Goal: Task Accomplishment & Management: Manage account settings

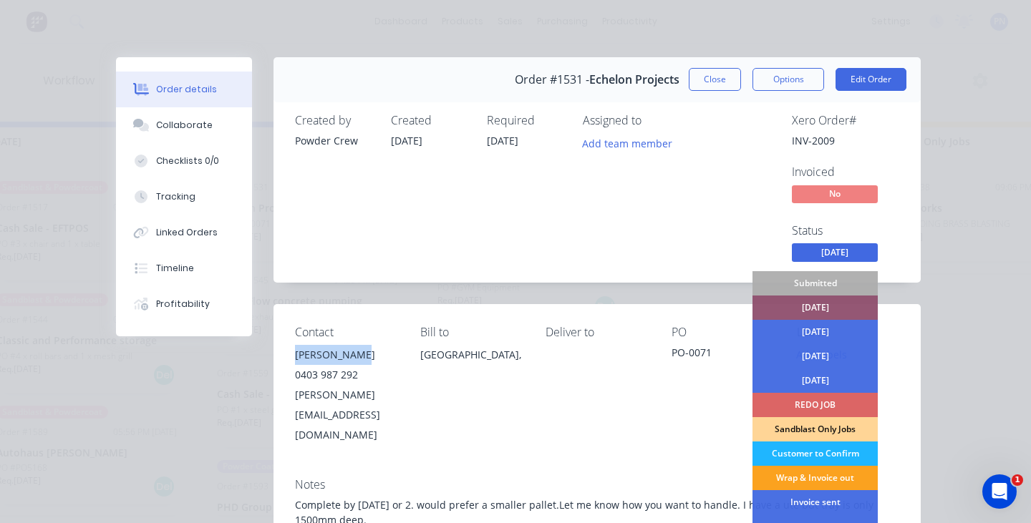
scroll to position [79, 0]
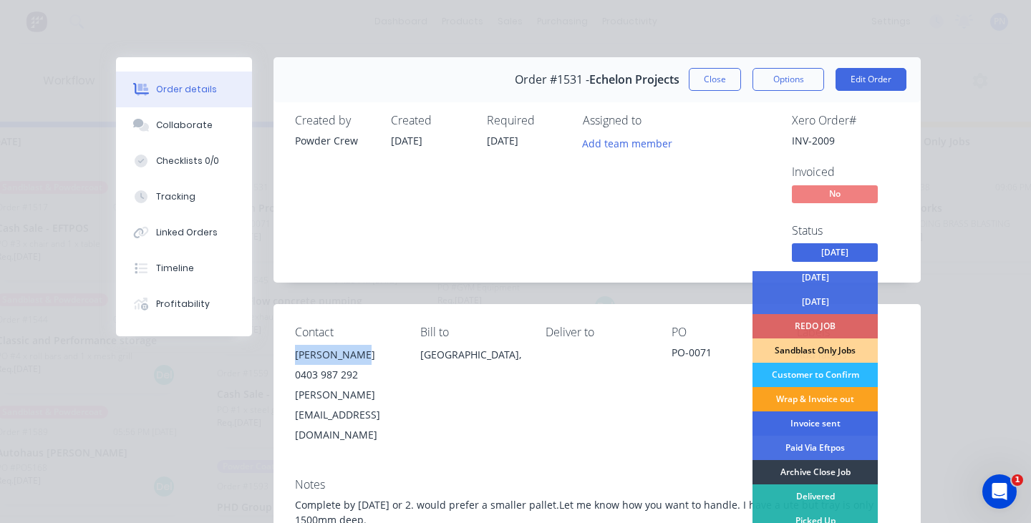
click at [803, 421] on div "Invoice sent" at bounding box center [814, 424] width 125 height 24
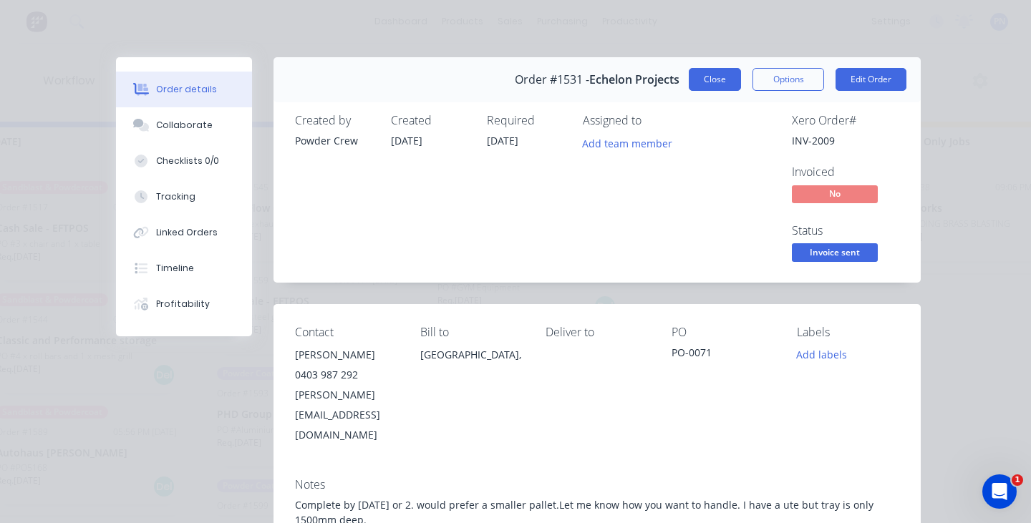
click at [712, 82] on button "Close" at bounding box center [714, 79] width 52 height 23
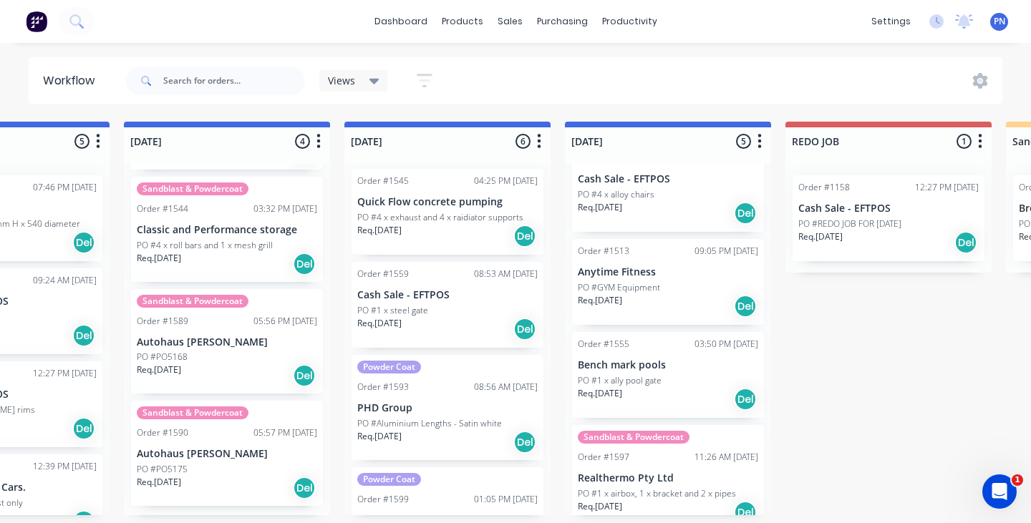
scroll to position [1, 0]
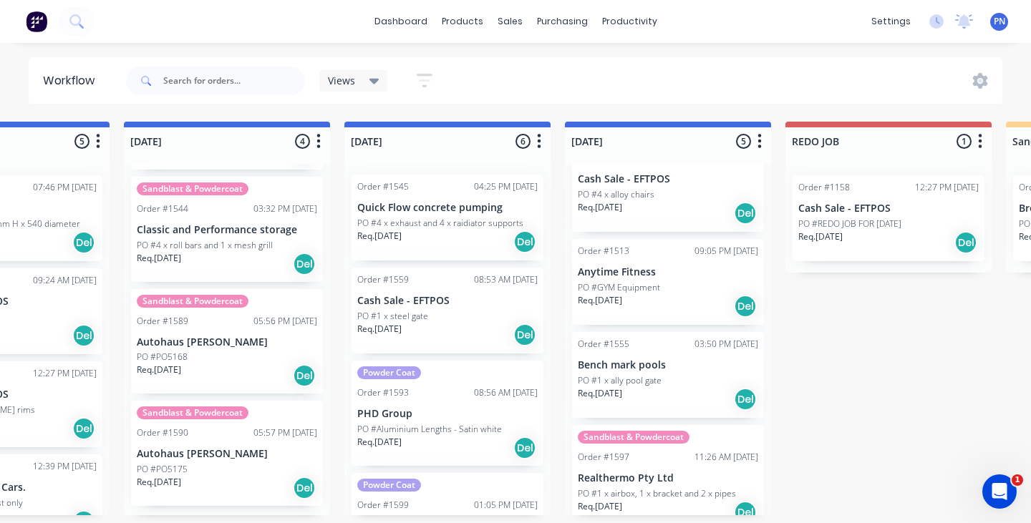
click at [462, 220] on p "PO #4 x exhaust and 4 x raidiator supports" at bounding box center [440, 223] width 166 height 13
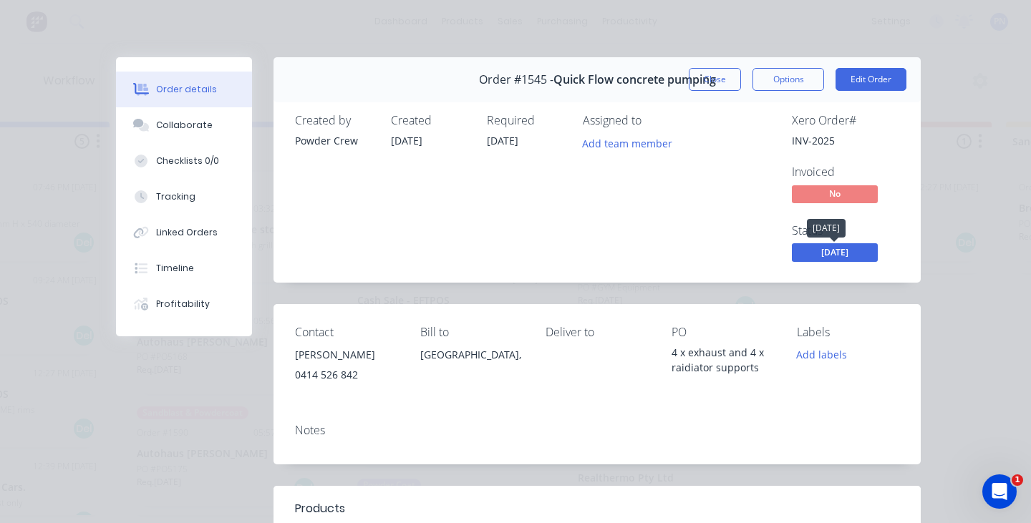
click at [812, 244] on span "[DATE]" at bounding box center [835, 252] width 86 height 18
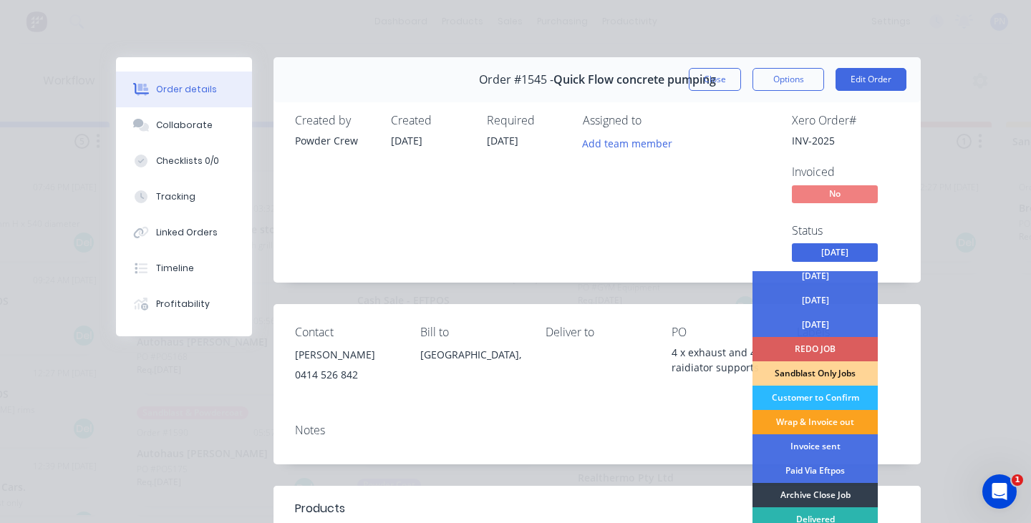
scroll to position [64, 0]
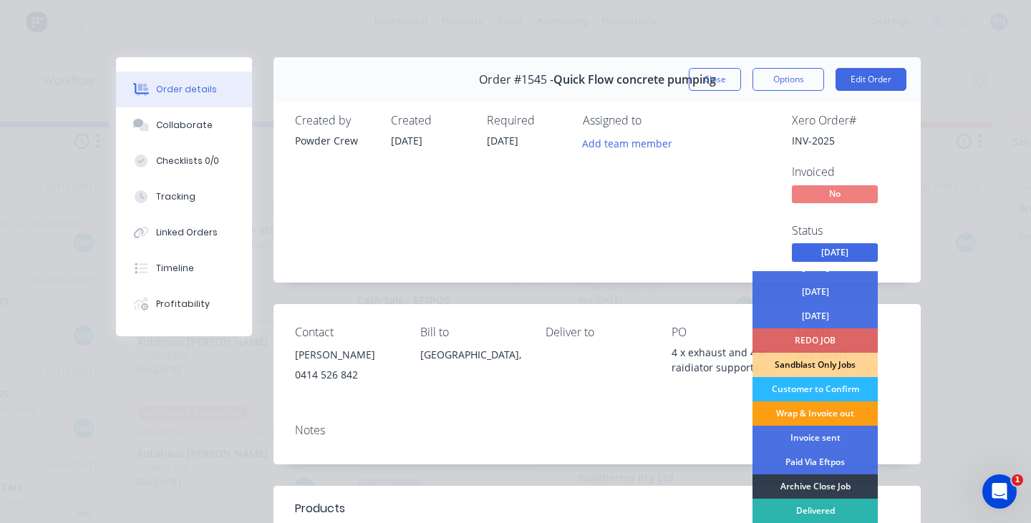
click at [813, 415] on div "Wrap & Invoice out" at bounding box center [814, 413] width 125 height 24
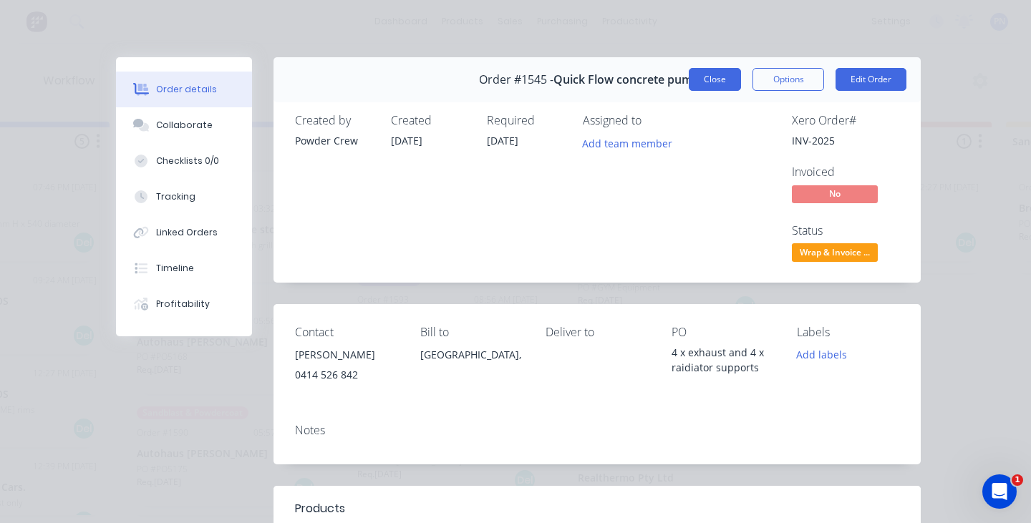
click at [713, 84] on button "Close" at bounding box center [714, 79] width 52 height 23
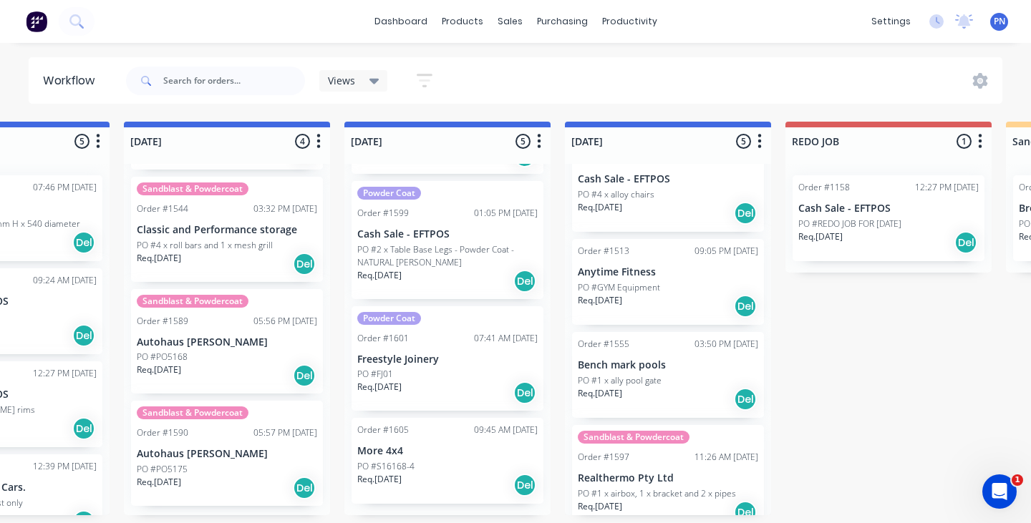
scroll to position [198, 0]
click at [464, 452] on p "More 4x4" at bounding box center [447, 453] width 180 height 12
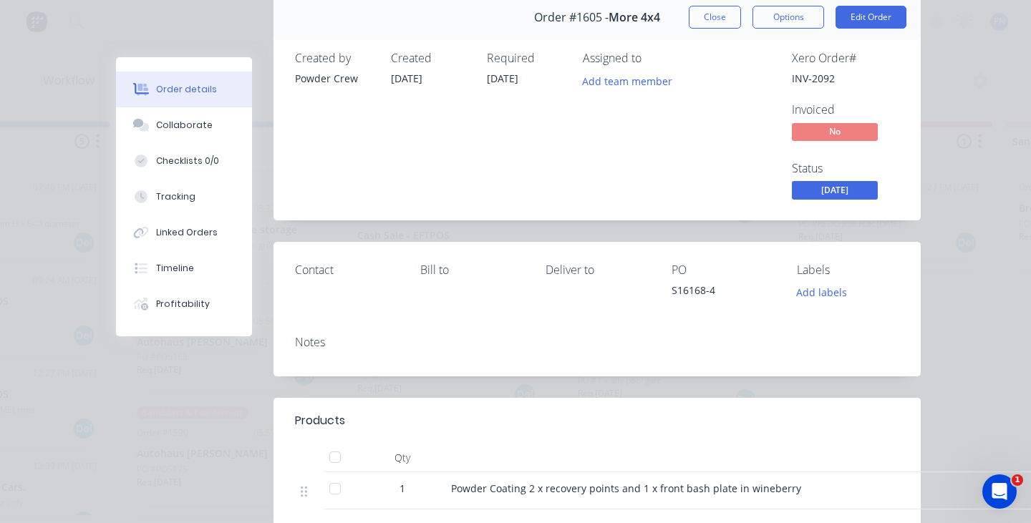
scroll to position [2, 0]
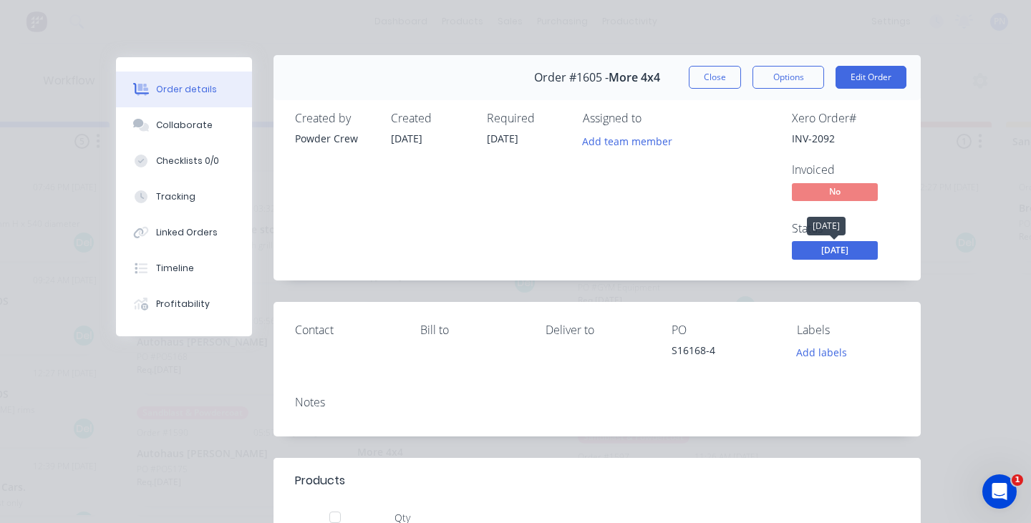
click at [821, 252] on span "[DATE]" at bounding box center [835, 250] width 86 height 18
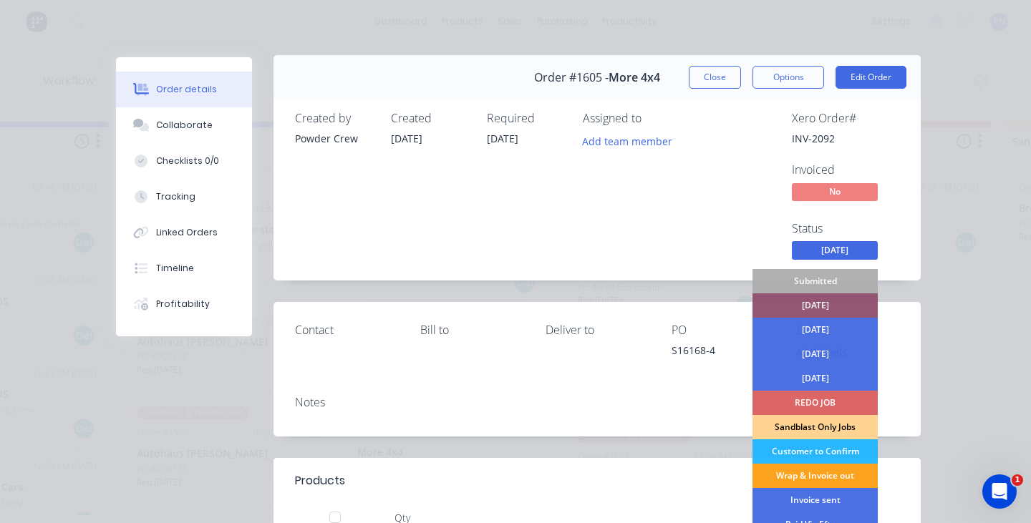
scroll to position [55, 0]
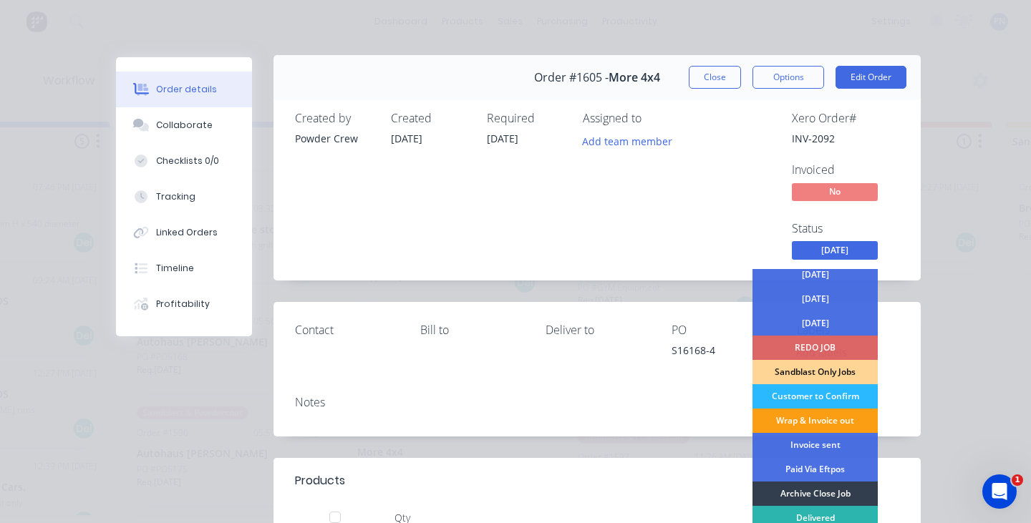
click at [807, 422] on div "Wrap & Invoice out" at bounding box center [814, 421] width 125 height 24
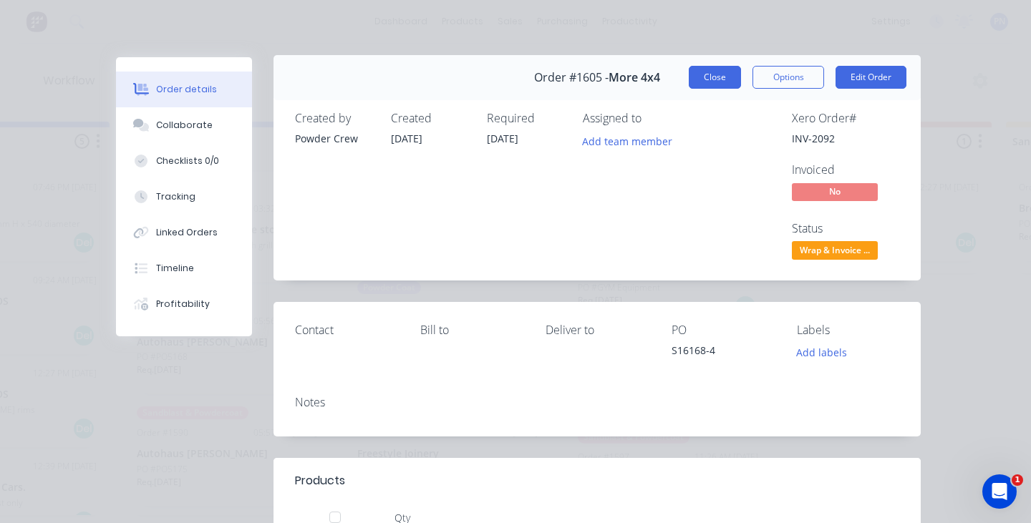
click at [717, 78] on button "Close" at bounding box center [714, 77] width 52 height 23
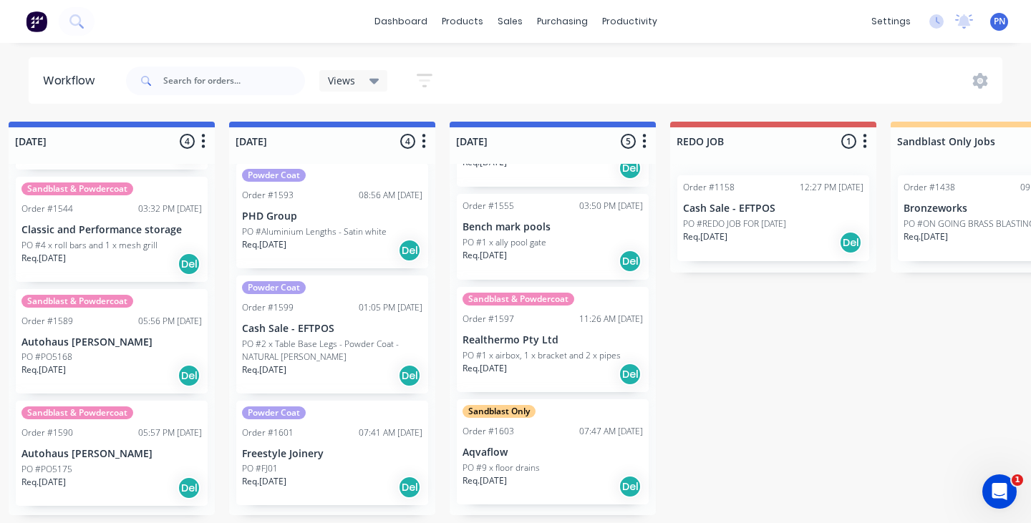
scroll to position [167, 0]
click at [576, 370] on div "Req. [DATE] Del" at bounding box center [552, 375] width 180 height 24
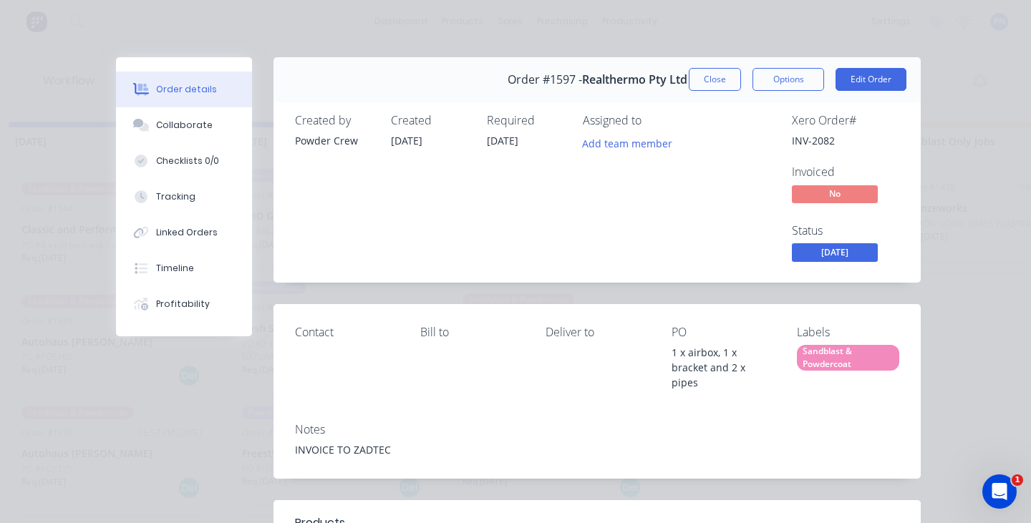
click at [840, 249] on span "[DATE]" at bounding box center [835, 252] width 86 height 18
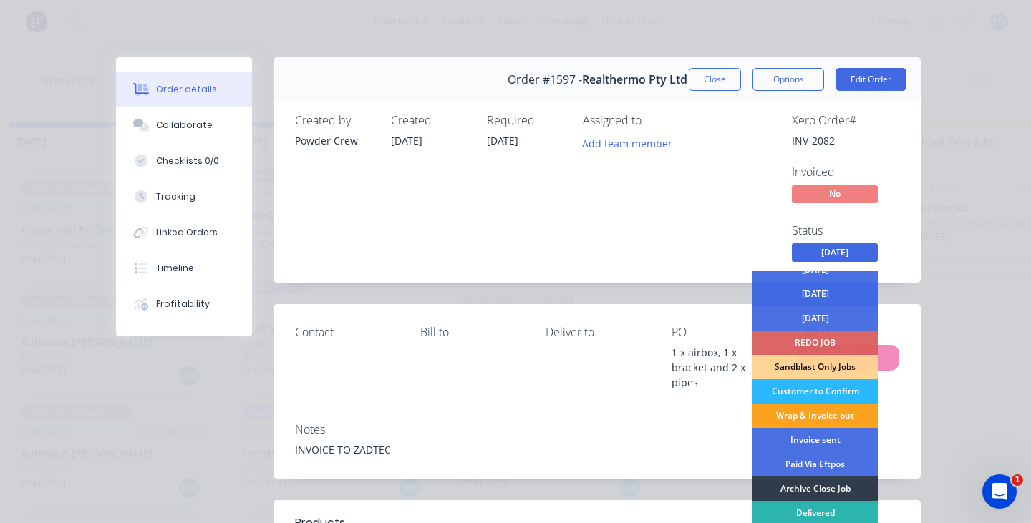
scroll to position [65, 0]
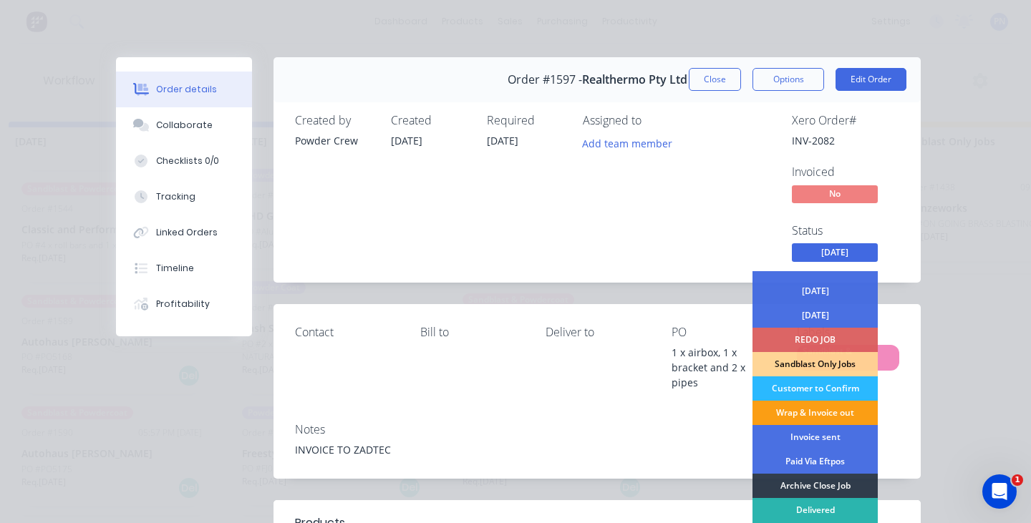
click at [822, 411] on div "Wrap & Invoice out" at bounding box center [814, 413] width 125 height 24
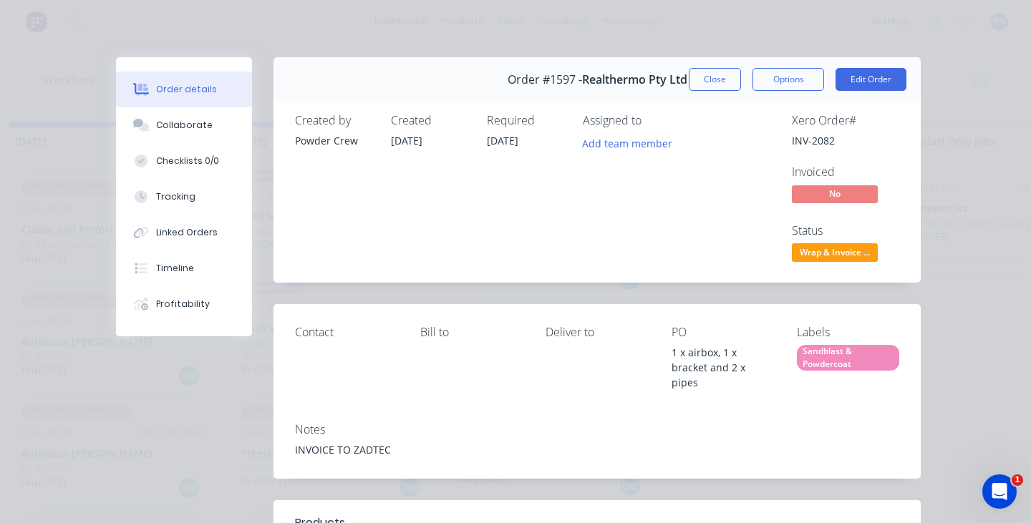
scroll to position [55, 0]
click at [703, 82] on button "Close" at bounding box center [714, 79] width 52 height 23
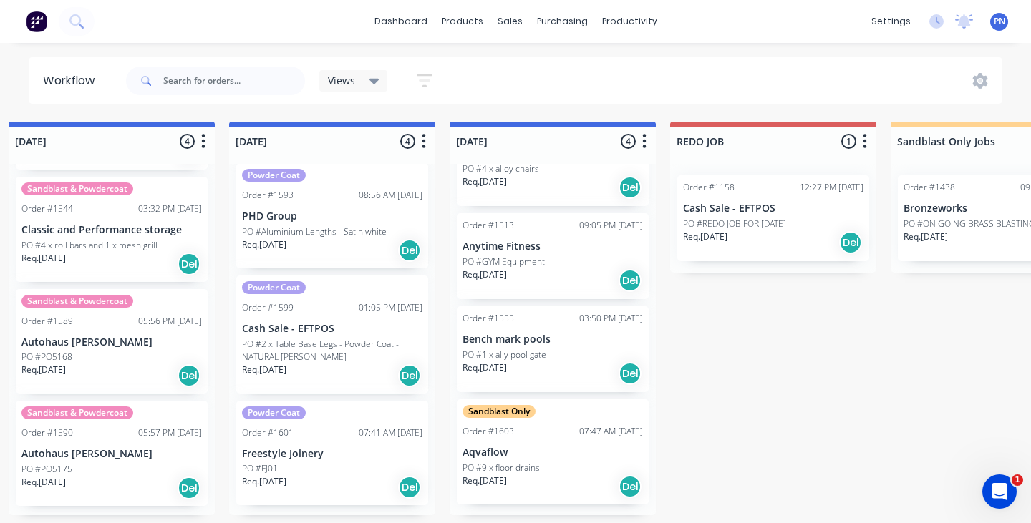
scroll to position [1, 683]
click at [555, 380] on div "Req. [DATE] Del" at bounding box center [552, 373] width 180 height 24
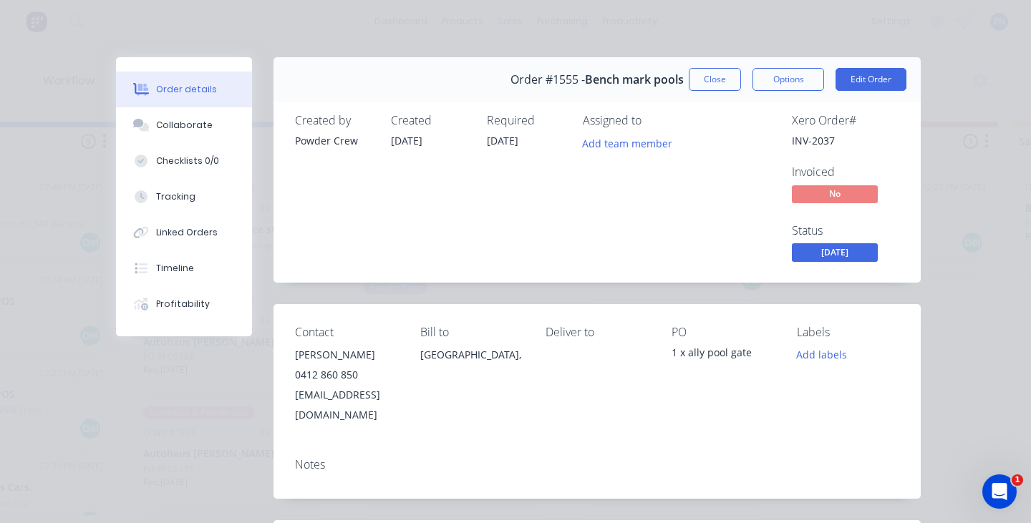
scroll to position [0, 555]
click at [720, 77] on button "Close" at bounding box center [714, 79] width 52 height 23
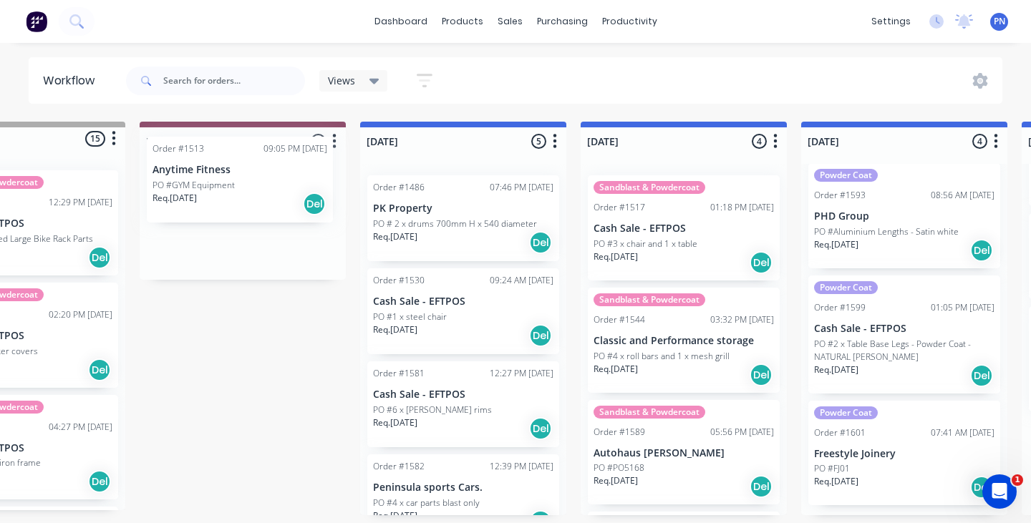
scroll to position [0, 107]
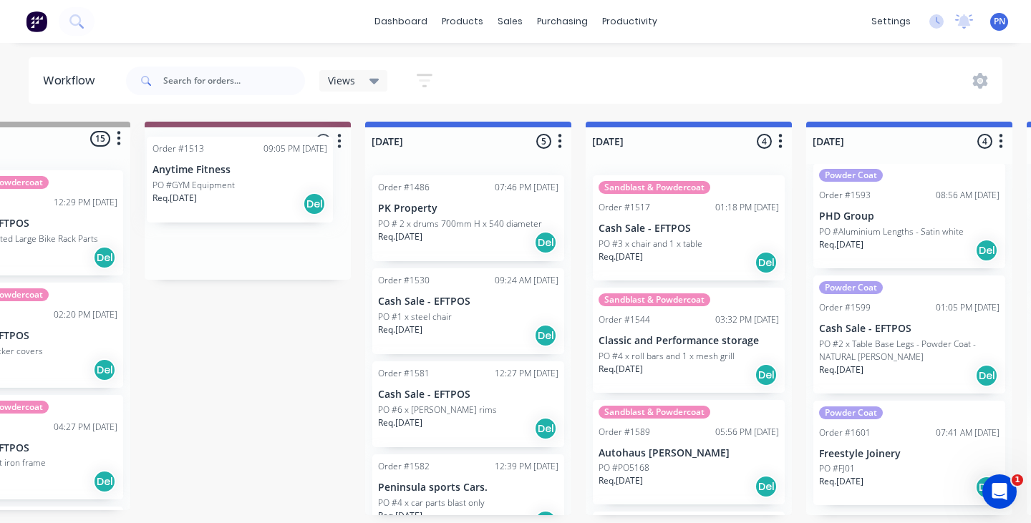
drag, startPoint x: 959, startPoint y: 250, endPoint x: 210, endPoint y: 172, distance: 752.6
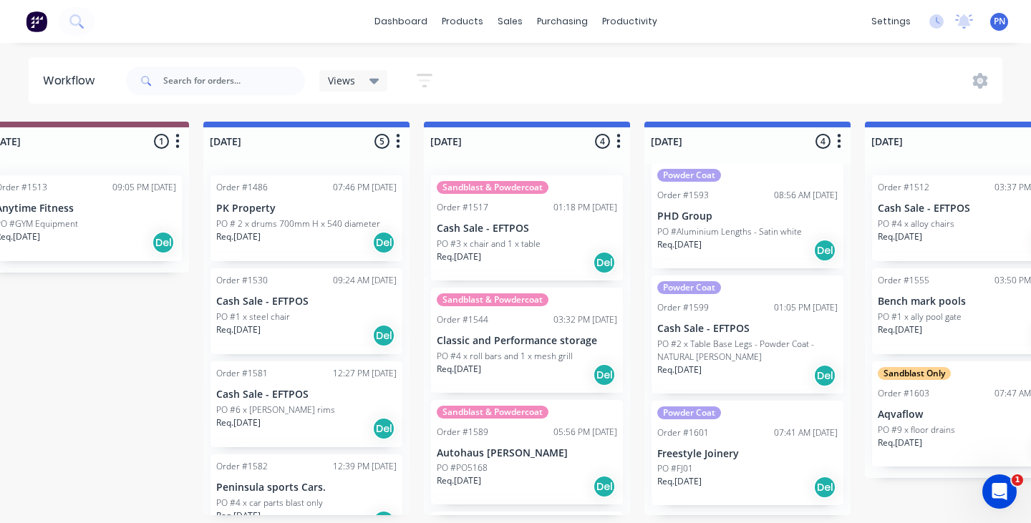
scroll to position [0, 271]
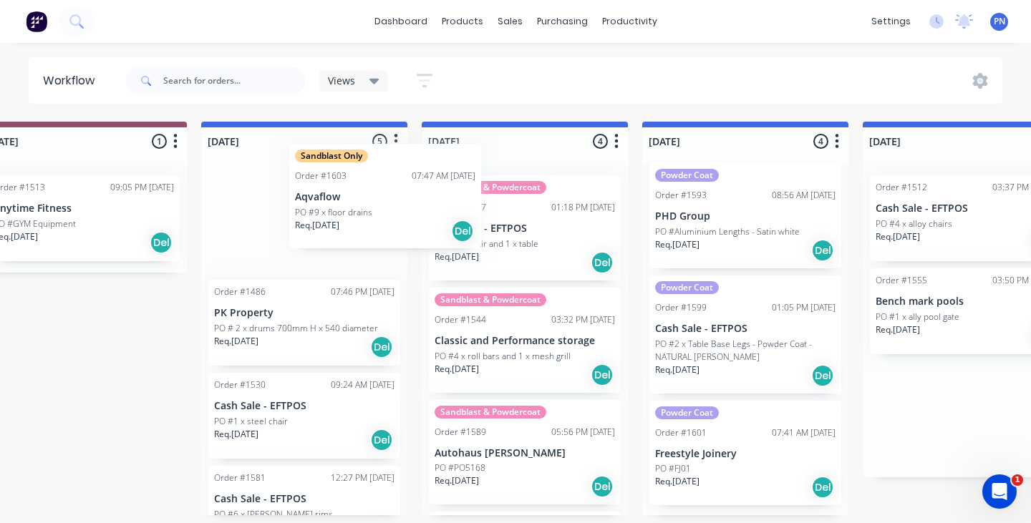
drag, startPoint x: 943, startPoint y: 417, endPoint x: 360, endPoint y: 202, distance: 621.5
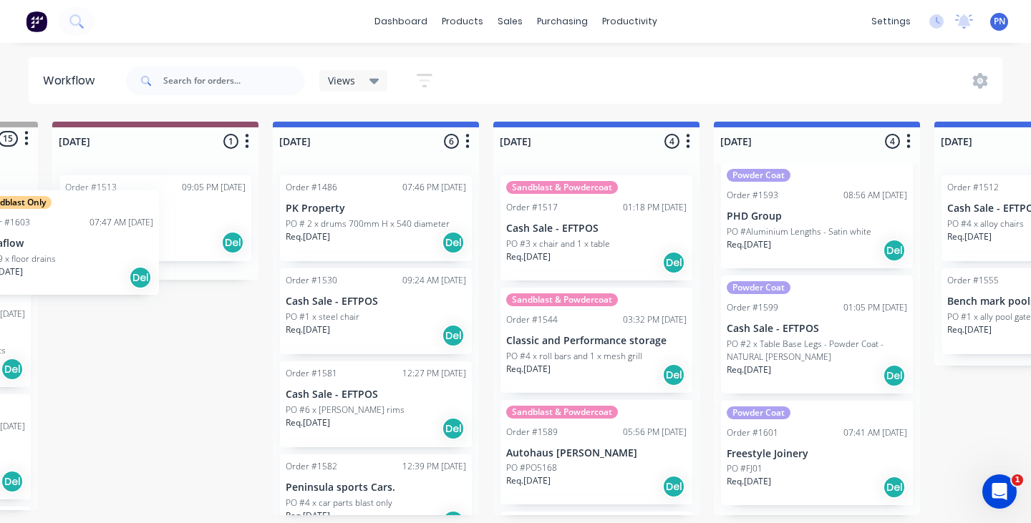
scroll to position [0, 0]
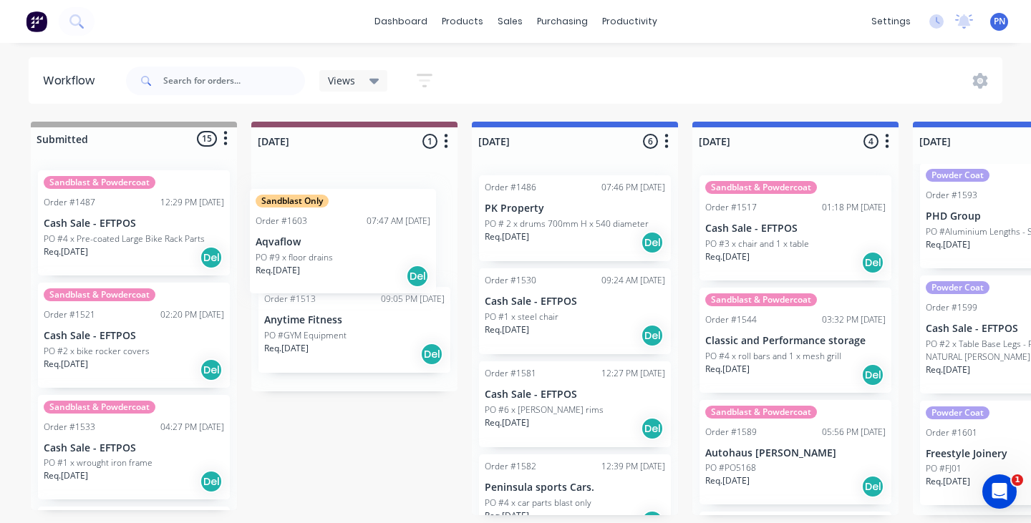
drag, startPoint x: 359, startPoint y: 220, endPoint x: 393, endPoint y: 234, distance: 36.3
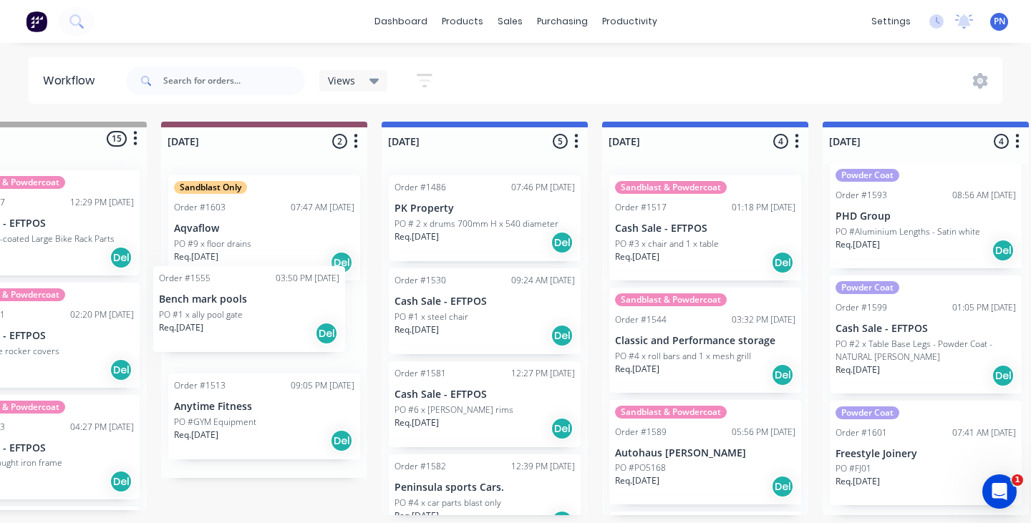
scroll to position [0, 65]
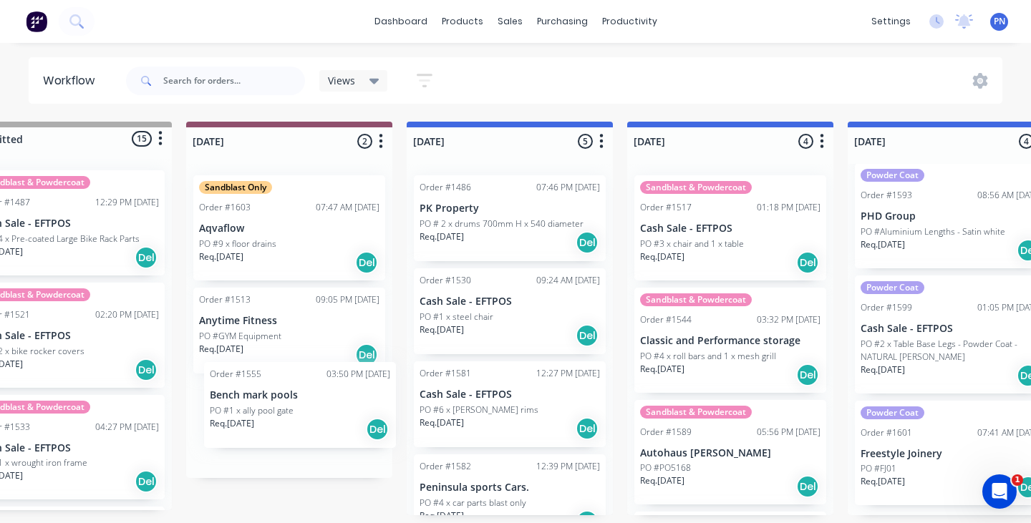
drag, startPoint x: 703, startPoint y: 330, endPoint x: 311, endPoint y: 421, distance: 401.9
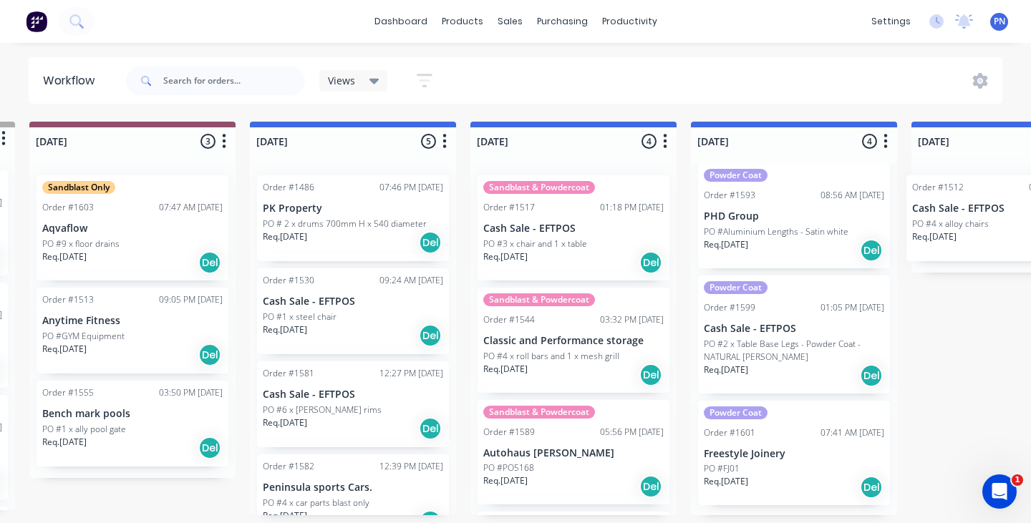
scroll to position [0, 223]
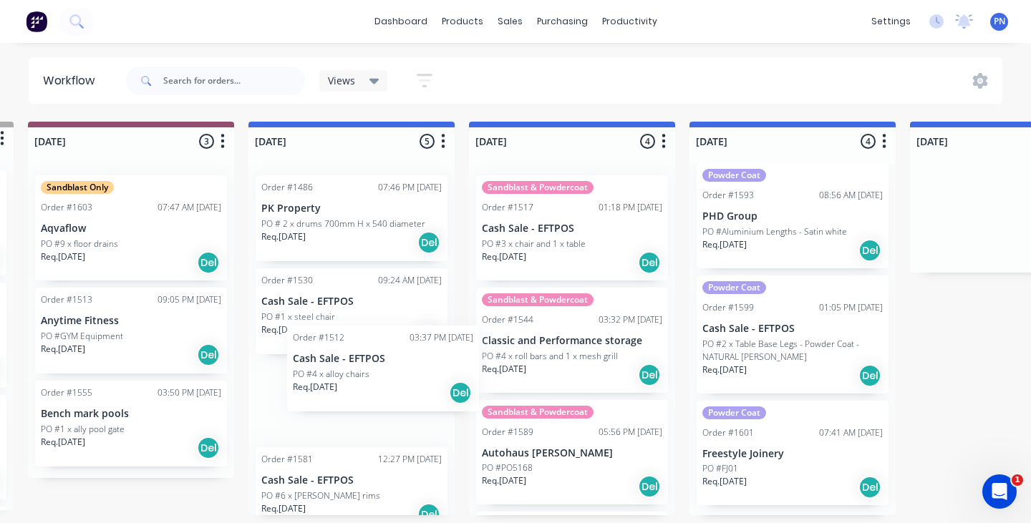
drag, startPoint x: 979, startPoint y: 240, endPoint x: 340, endPoint y: 391, distance: 656.5
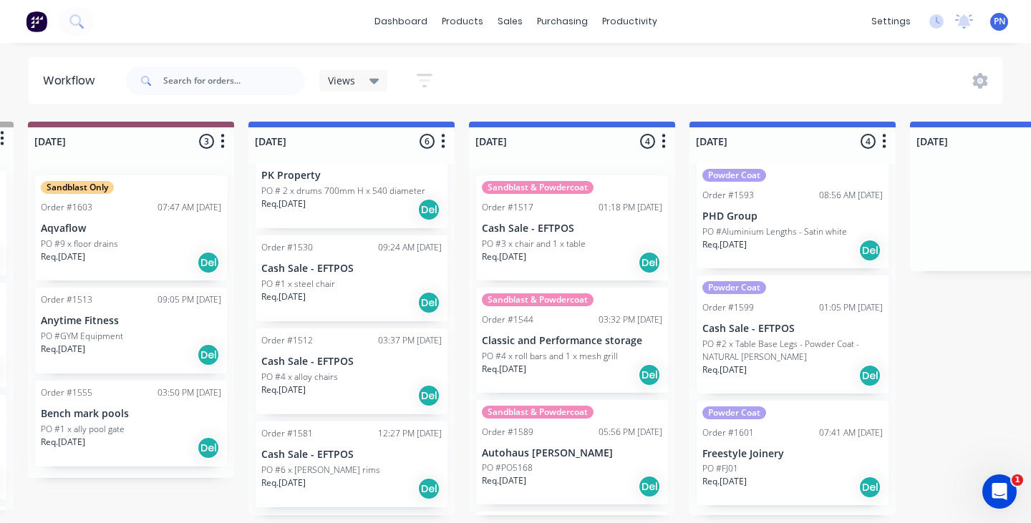
scroll to position [40, 0]
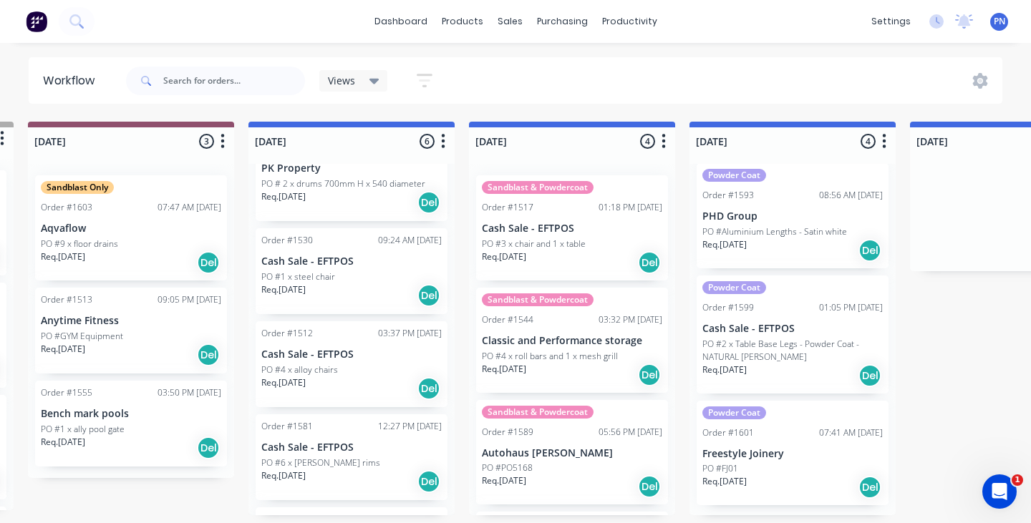
click at [367, 303] on div "Req. [DATE] Del" at bounding box center [351, 295] width 180 height 24
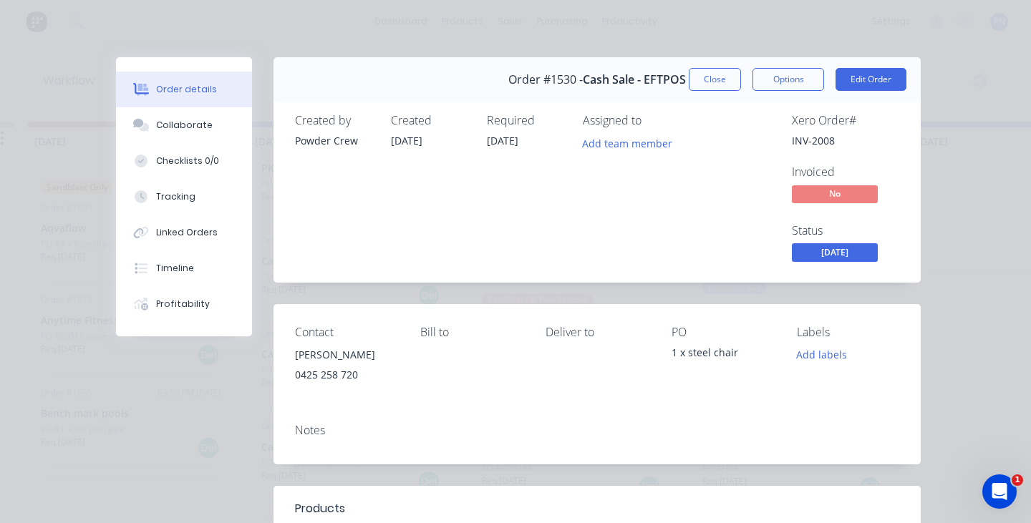
scroll to position [0, 0]
click at [857, 85] on button "Edit Order" at bounding box center [870, 79] width 71 height 23
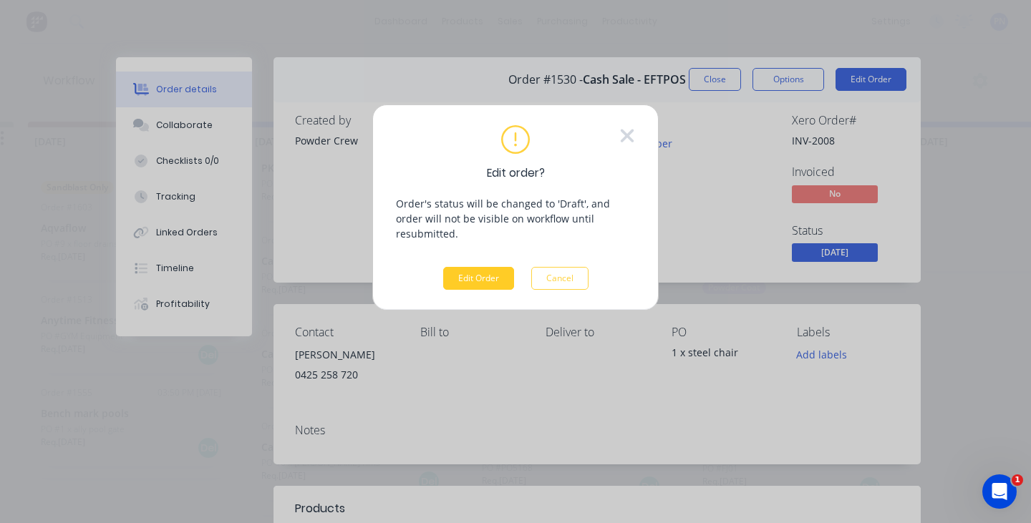
click at [475, 267] on button "Edit Order" at bounding box center [478, 278] width 71 height 23
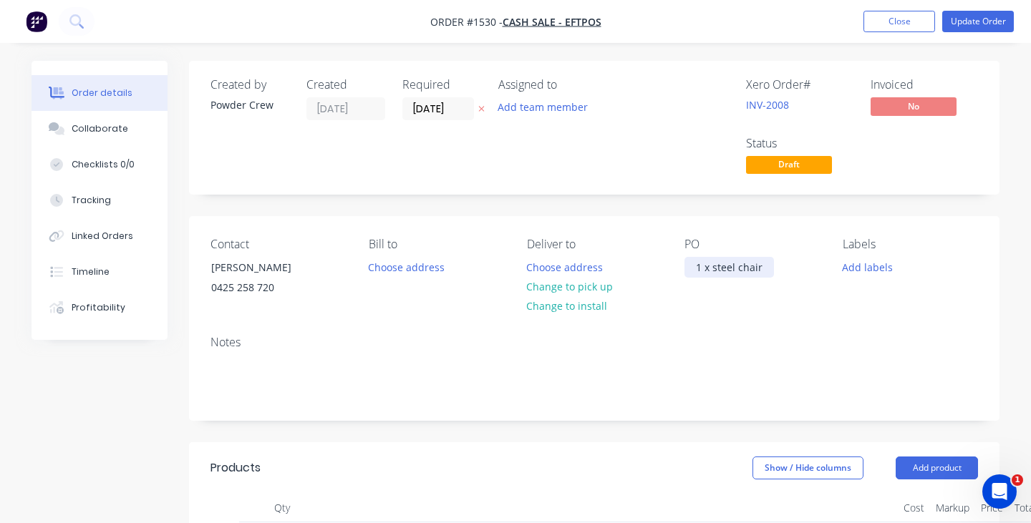
click at [704, 269] on div "1 x steel chair" at bounding box center [728, 267] width 89 height 21
click at [698, 269] on div "1 x steel chair" at bounding box center [728, 267] width 89 height 21
click at [701, 269] on div "1 x steel chair" at bounding box center [728, 267] width 89 height 21
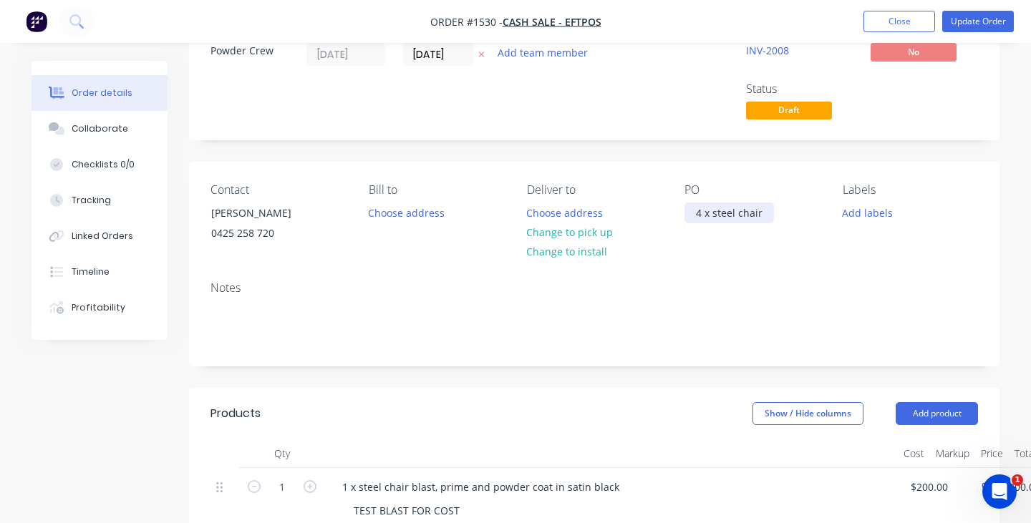
scroll to position [222, 0]
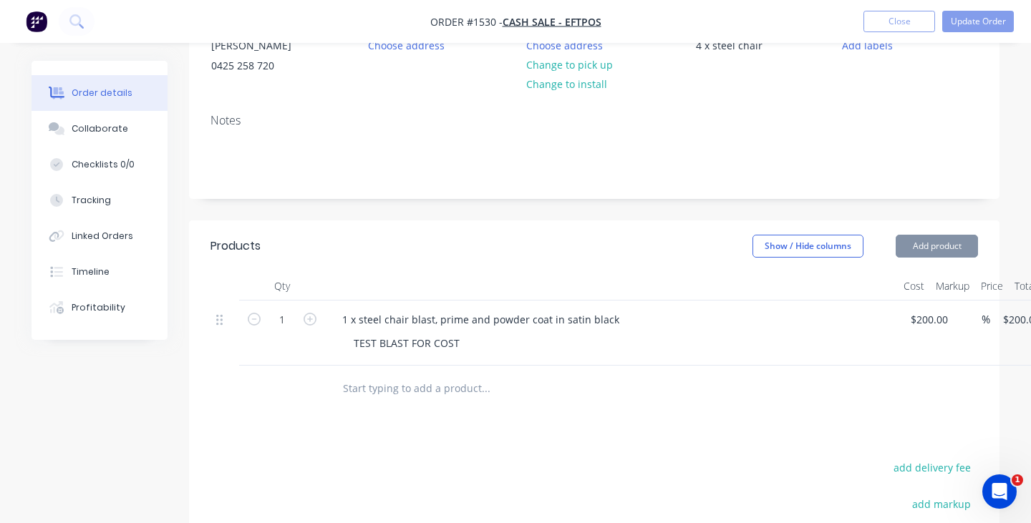
click at [454, 352] on div "1 x steel chair blast, prime and powder coat in satin black TEST BLAST FOR COST" at bounding box center [611, 333] width 573 height 65
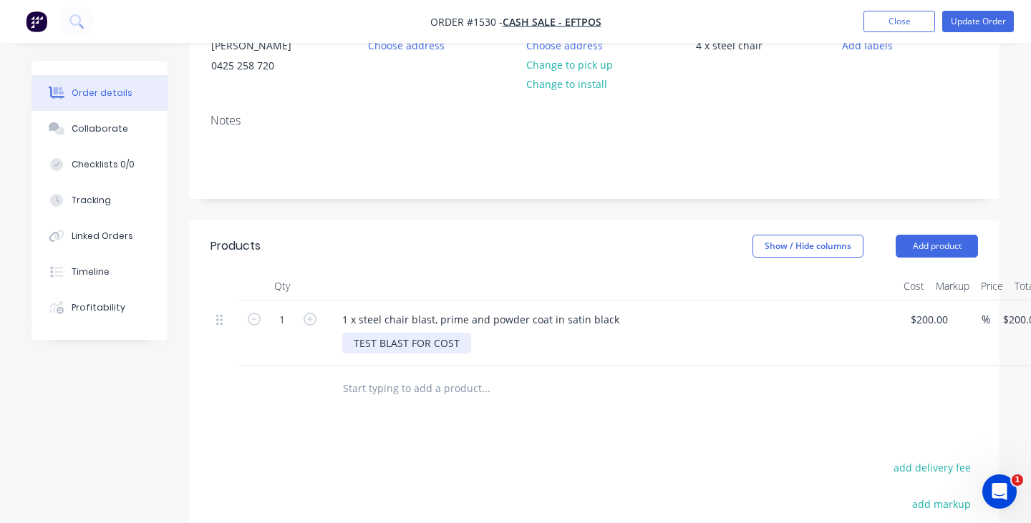
click at [454, 344] on div "TEST BLAST FOR COST" at bounding box center [406, 343] width 129 height 21
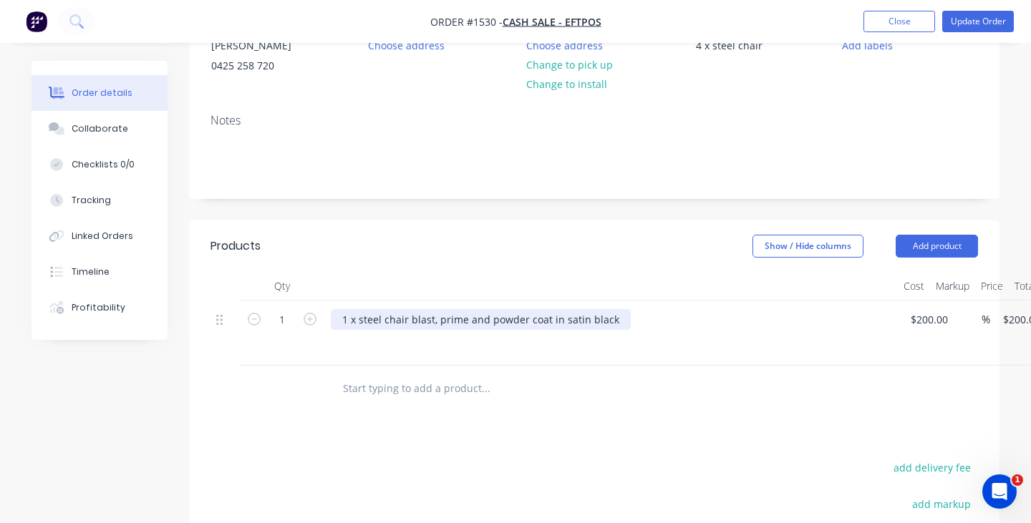
click at [349, 320] on div "1 x steel chair blast, prime and powder coat in satin black" at bounding box center [481, 319] width 300 height 21
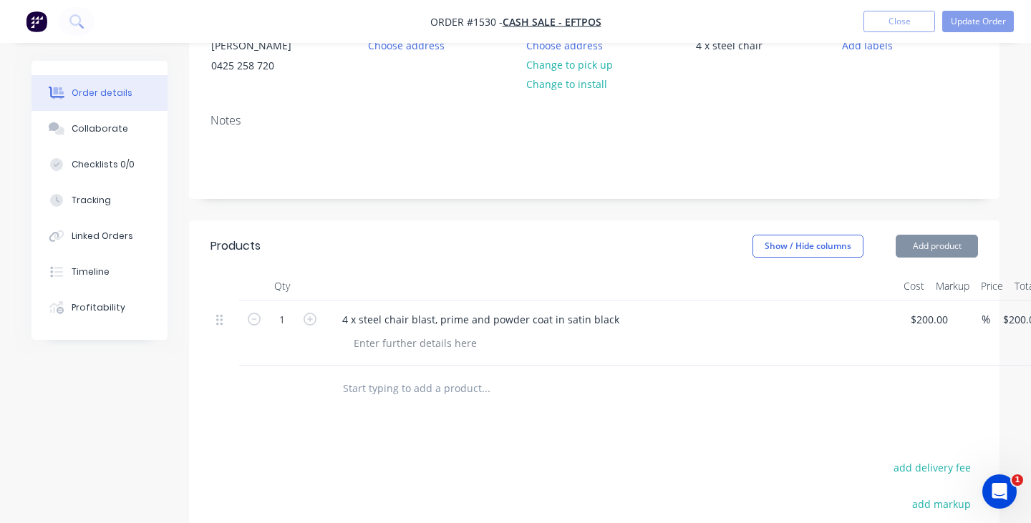
click at [257, 177] on div "Notes" at bounding box center [594, 150] width 810 height 96
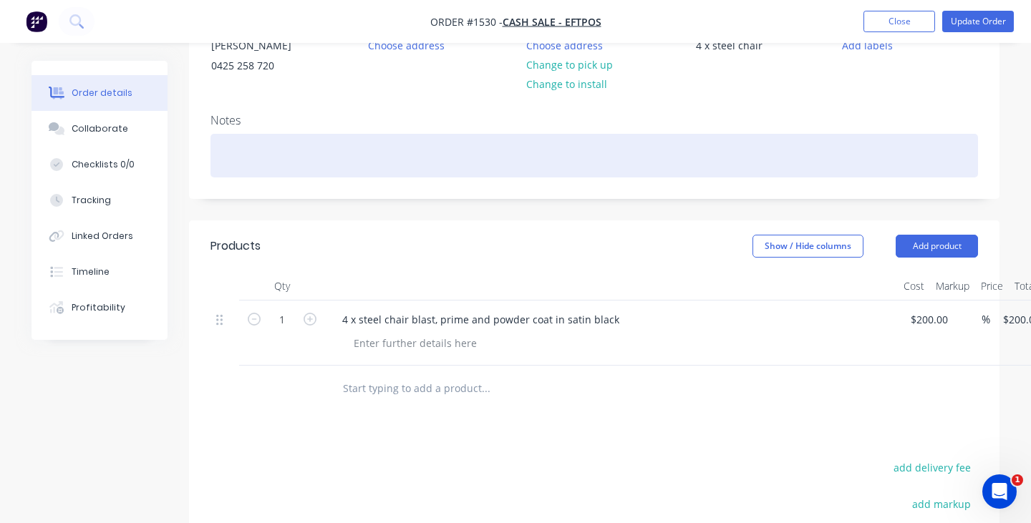
click at [248, 167] on div at bounding box center [593, 156] width 767 height 44
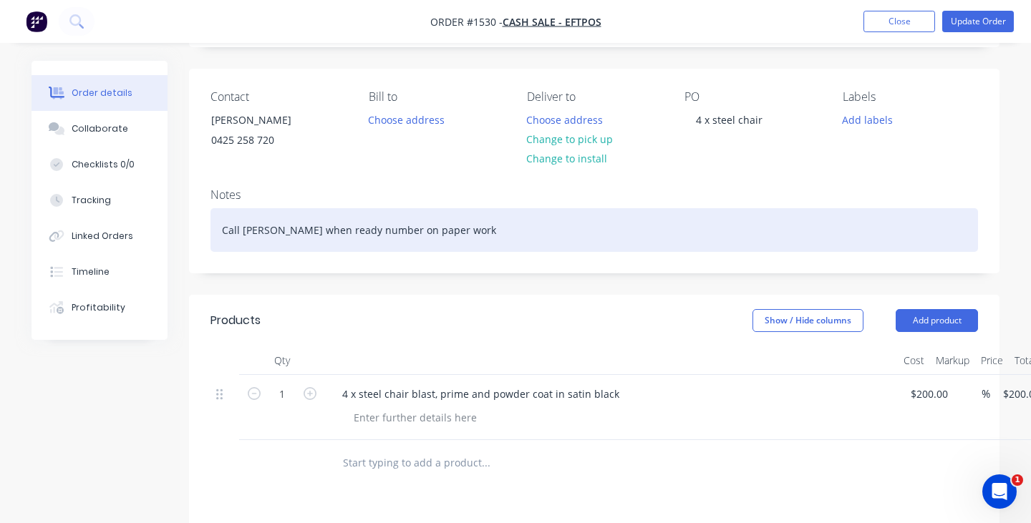
scroll to position [211, 0]
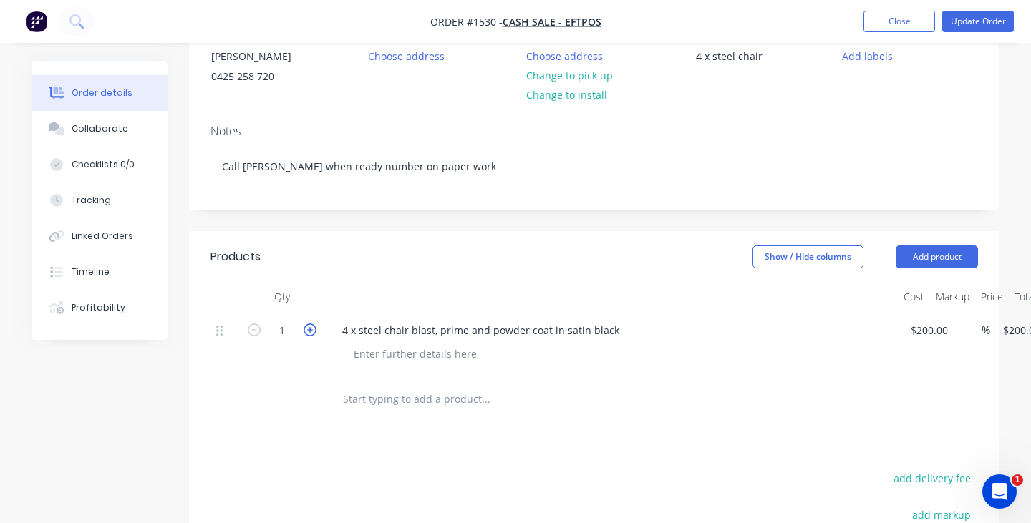
click at [313, 328] on icon "button" at bounding box center [309, 329] width 13 height 13
type input "2"
type input "$400.00"
click at [313, 328] on icon "button" at bounding box center [309, 329] width 13 height 13
type input "3"
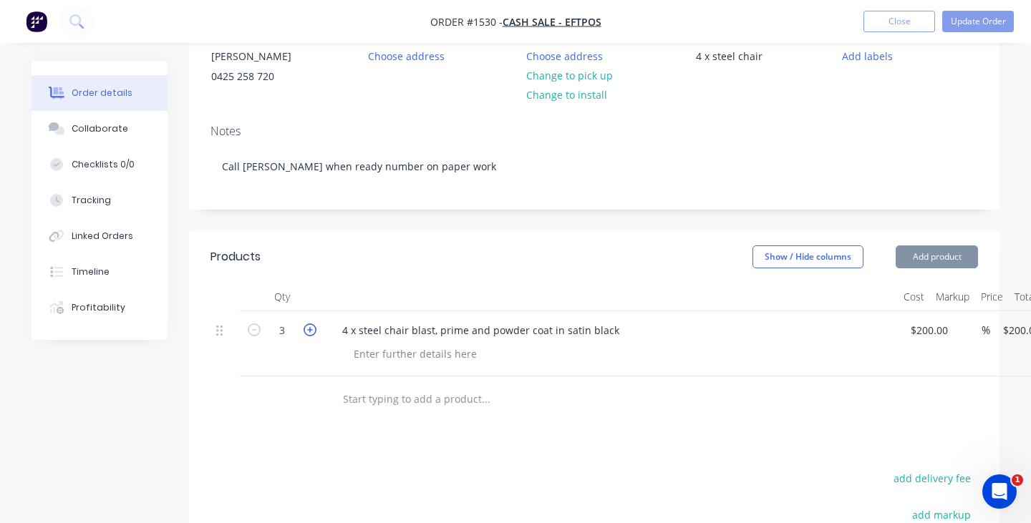
type input "$600.00"
click at [313, 328] on icon "button" at bounding box center [309, 329] width 13 height 13
type input "4"
type input "$800.00"
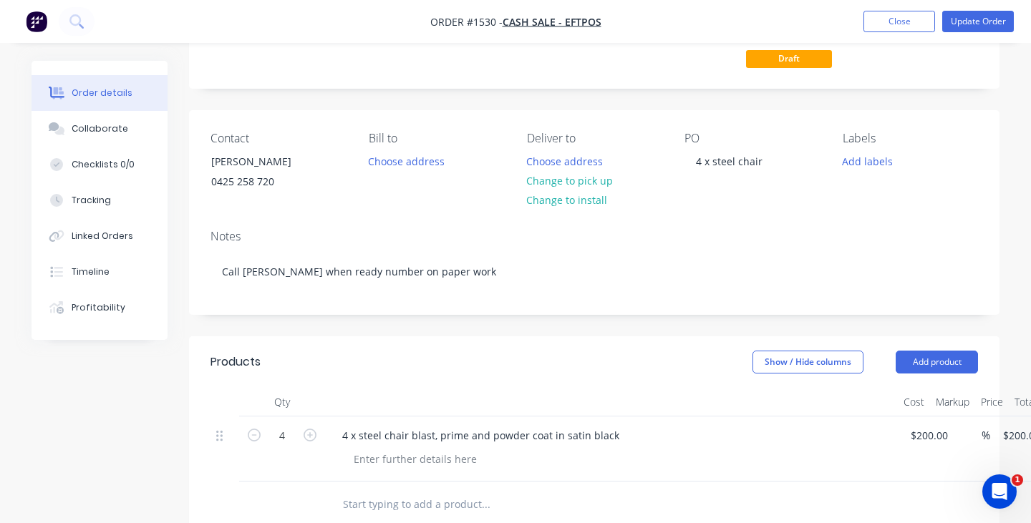
scroll to position [61, 0]
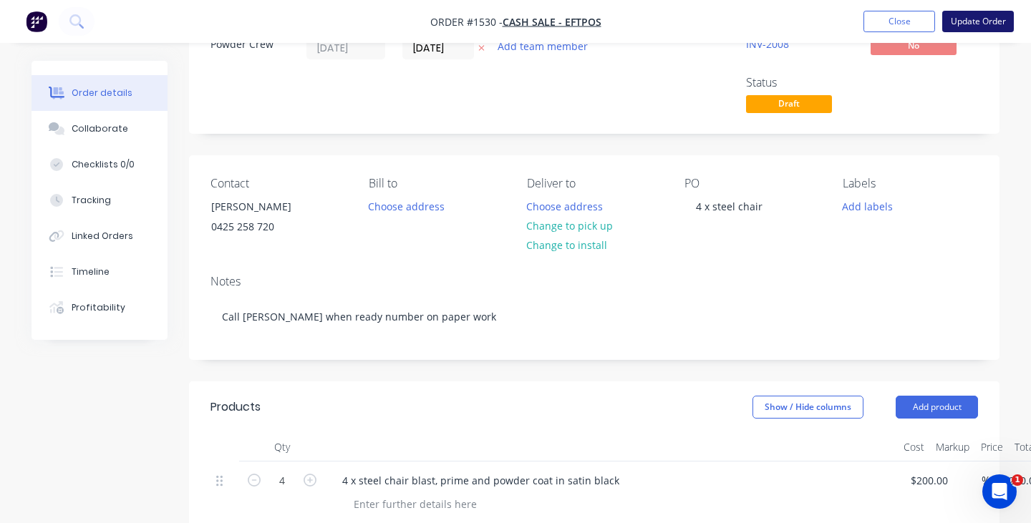
click at [966, 19] on button "Update Order" at bounding box center [978, 21] width 72 height 21
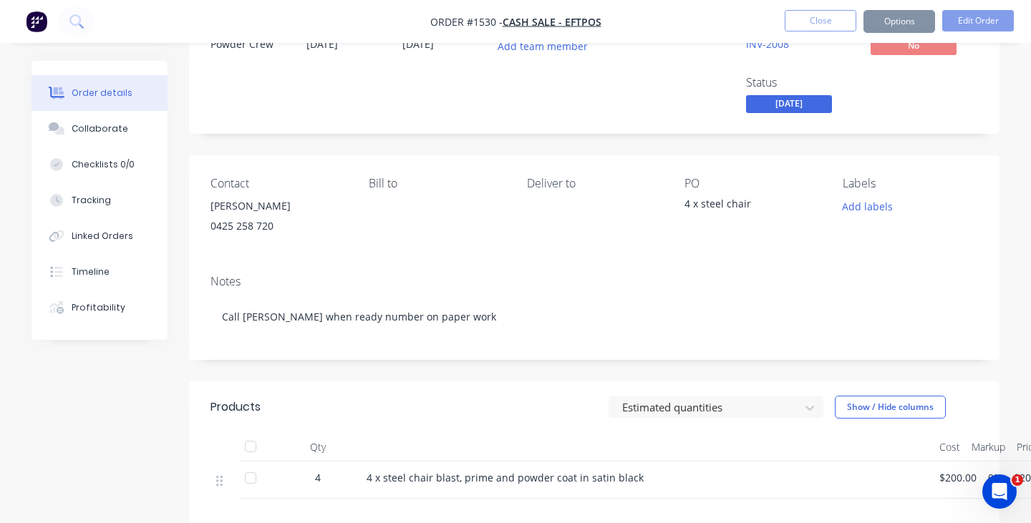
scroll to position [0, 0]
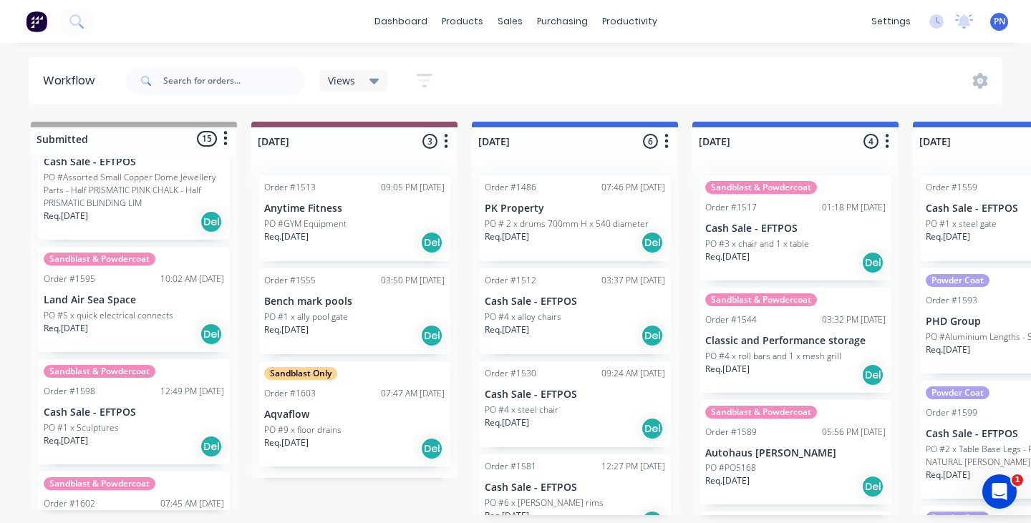
scroll to position [512, 0]
click at [166, 325] on div "Req. [DATE] Del" at bounding box center [134, 333] width 180 height 24
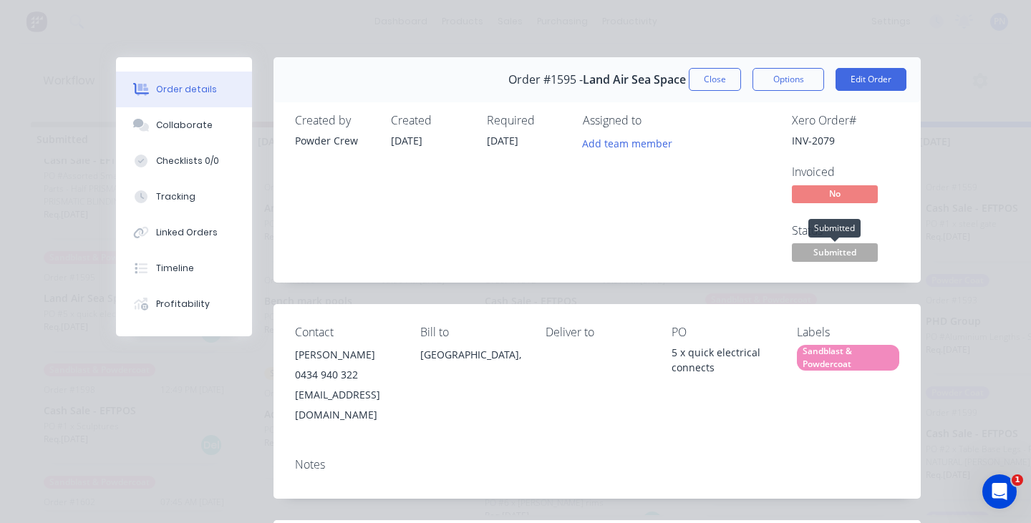
click at [855, 258] on span "Submitted" at bounding box center [835, 252] width 86 height 18
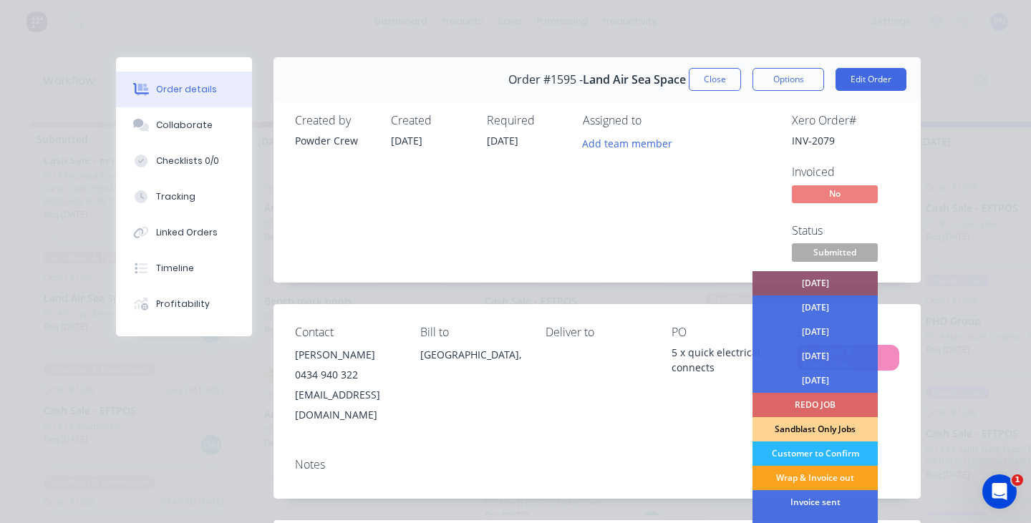
scroll to position [23, 0]
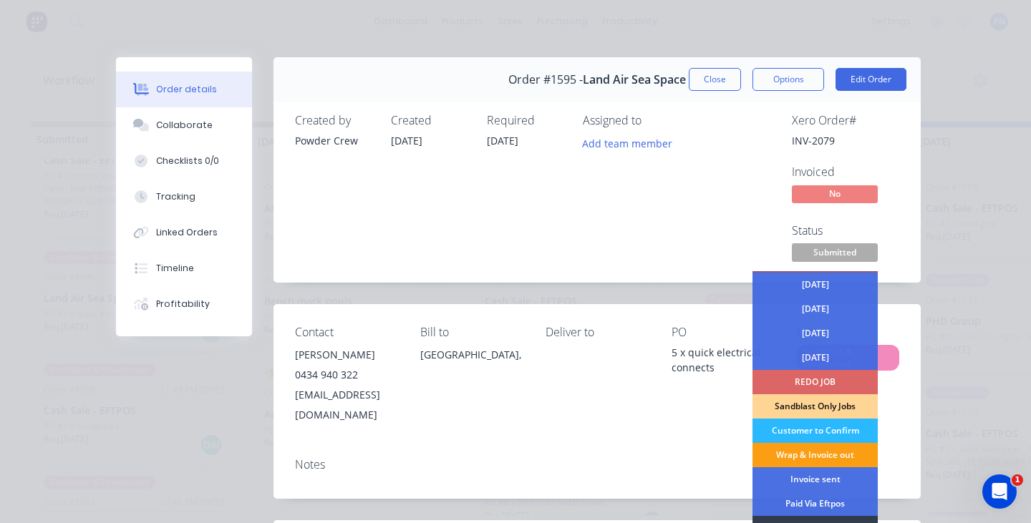
click at [801, 447] on div "Wrap & Invoice out" at bounding box center [814, 455] width 125 height 24
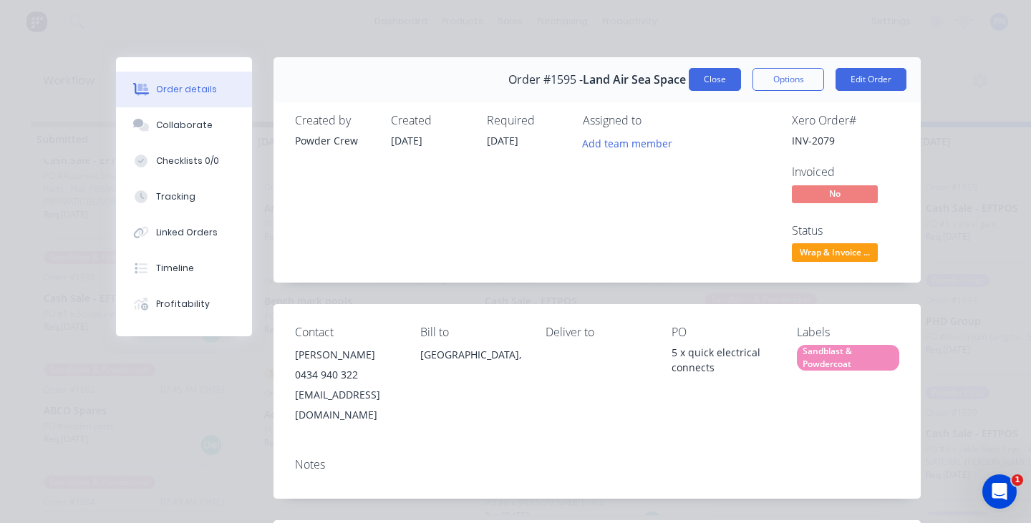
click at [724, 75] on button "Close" at bounding box center [714, 79] width 52 height 23
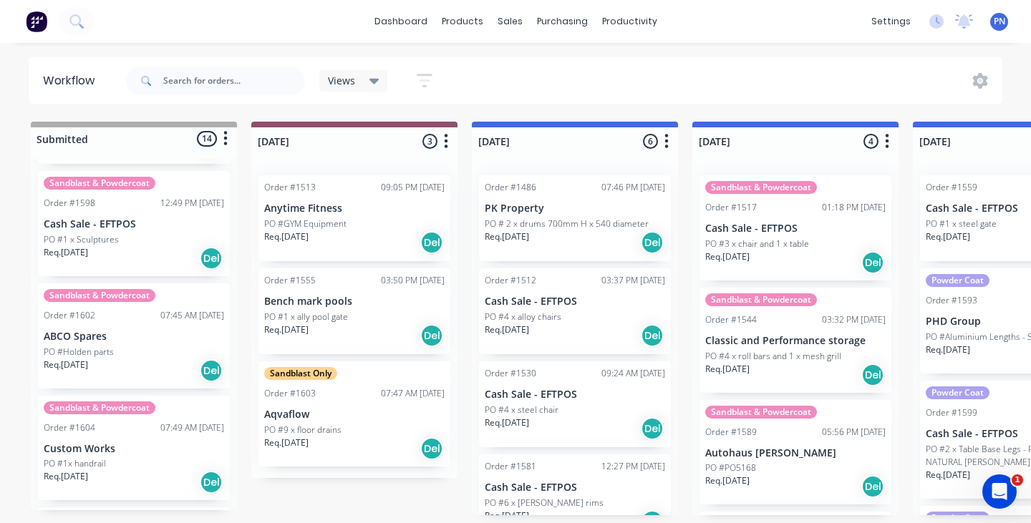
scroll to position [588, 0]
click at [148, 237] on div "PO #1 x Sculptures" at bounding box center [134, 238] width 180 height 13
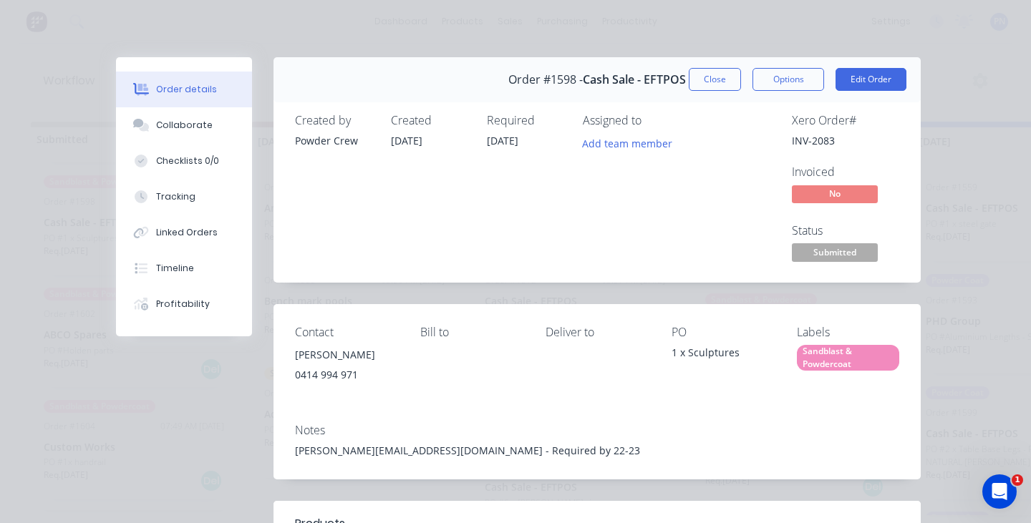
click at [823, 250] on span "Submitted" at bounding box center [835, 252] width 86 height 18
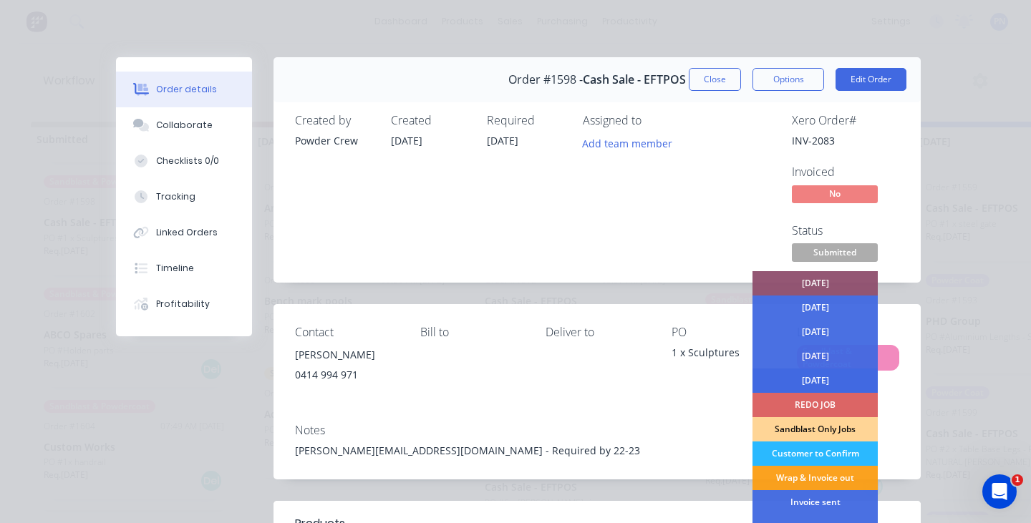
click at [808, 375] on div "[DATE]" at bounding box center [814, 381] width 125 height 24
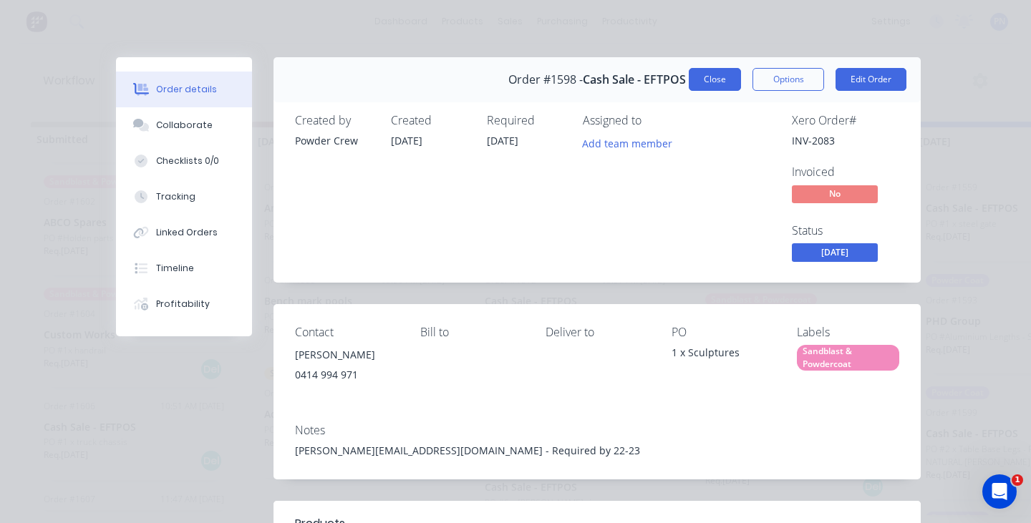
click at [719, 78] on button "Close" at bounding box center [714, 79] width 52 height 23
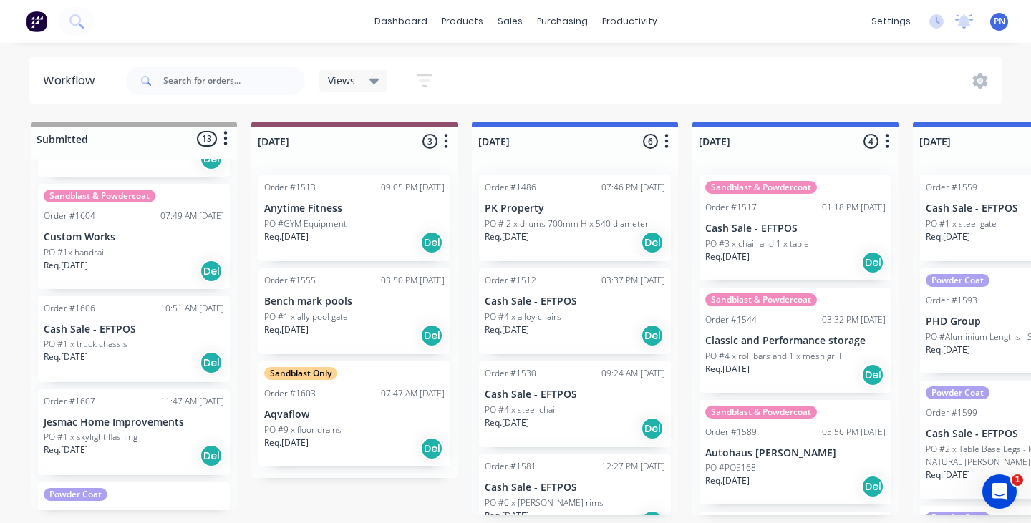
scroll to position [691, 0]
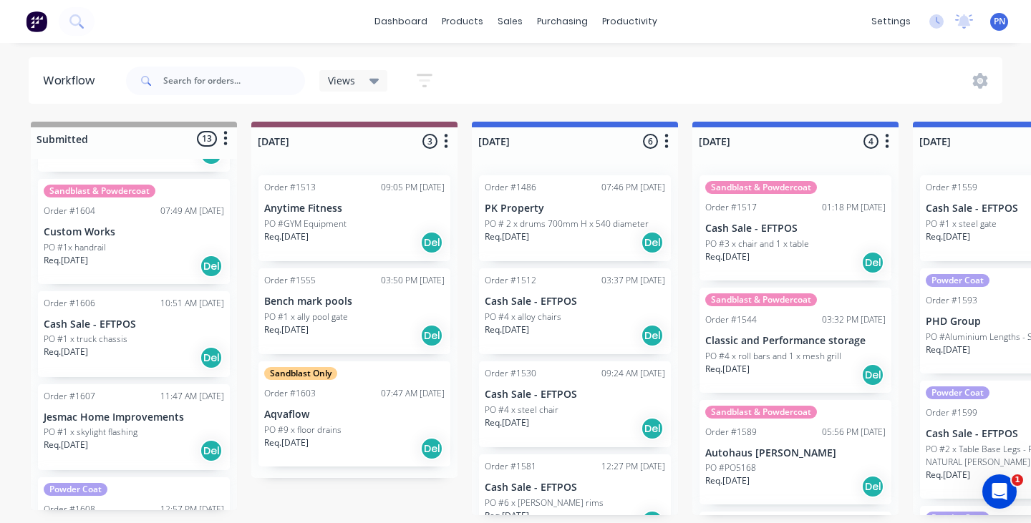
click at [154, 352] on div "Req. [DATE] Del" at bounding box center [134, 358] width 180 height 24
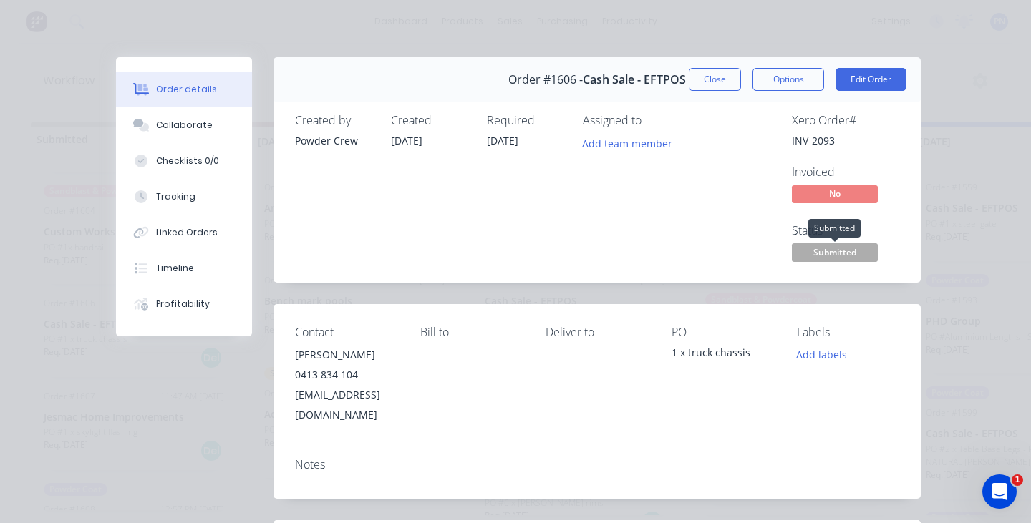
click at [832, 247] on span "Submitted" at bounding box center [835, 252] width 86 height 18
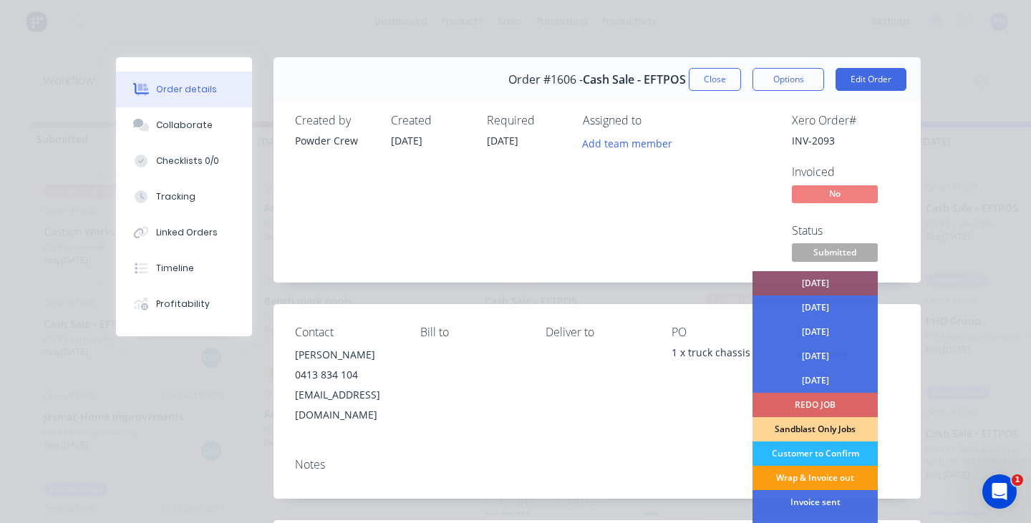
click at [824, 477] on div "Wrap & Invoice out" at bounding box center [814, 478] width 125 height 24
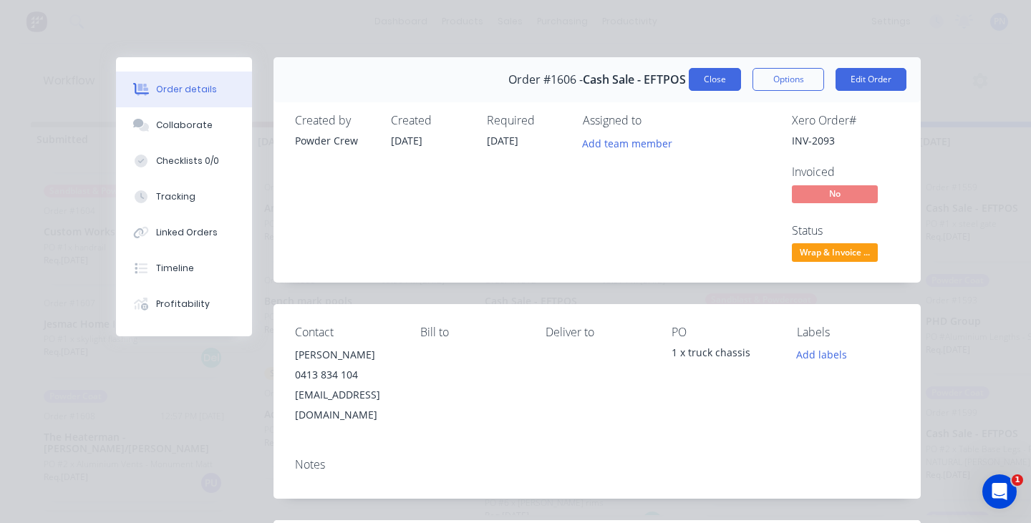
click at [722, 72] on button "Close" at bounding box center [714, 79] width 52 height 23
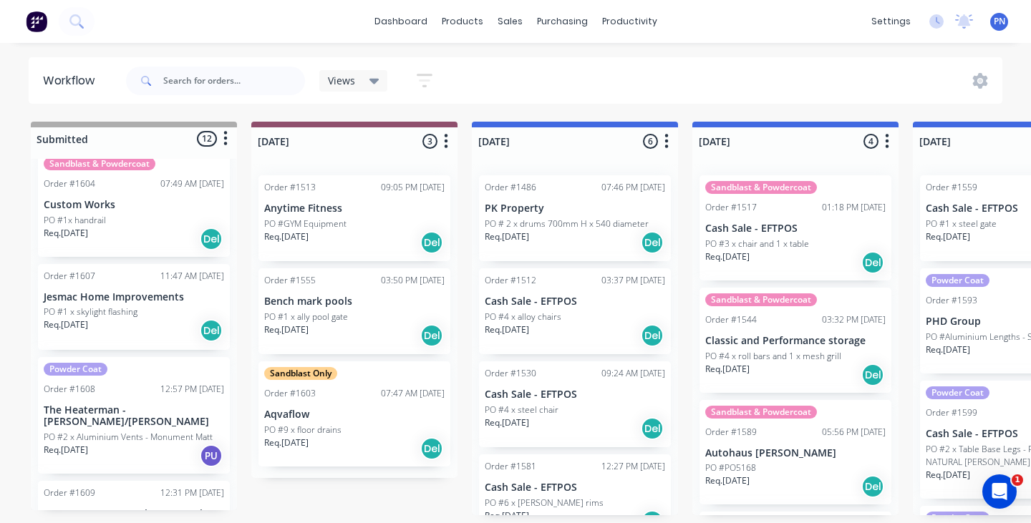
scroll to position [732, 0]
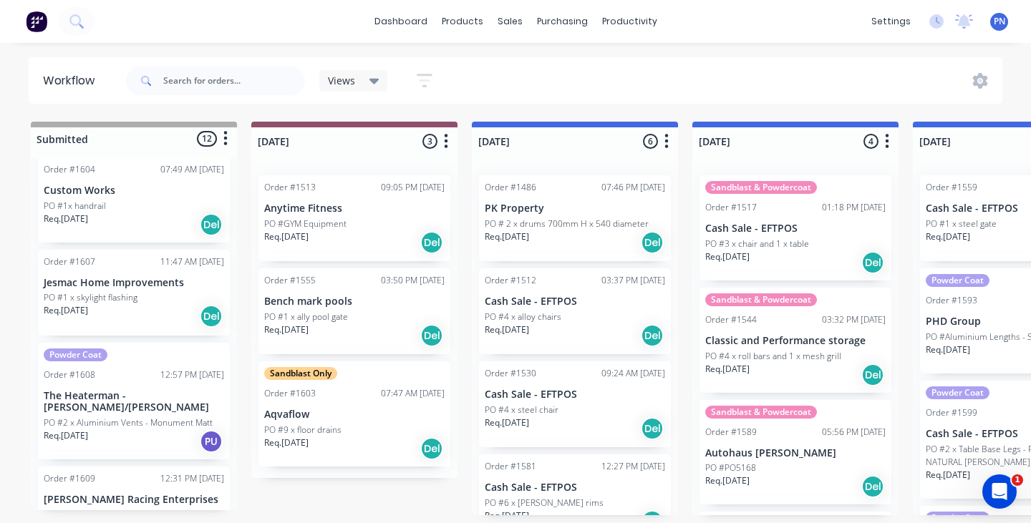
click at [170, 308] on div "Req. [DATE] Del" at bounding box center [134, 316] width 180 height 24
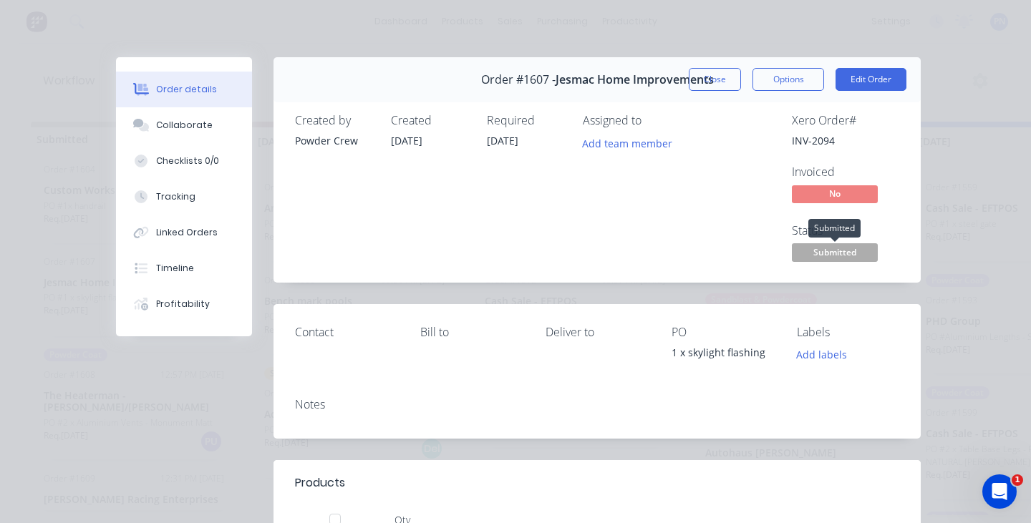
click at [839, 243] on span "Submitted" at bounding box center [835, 252] width 86 height 18
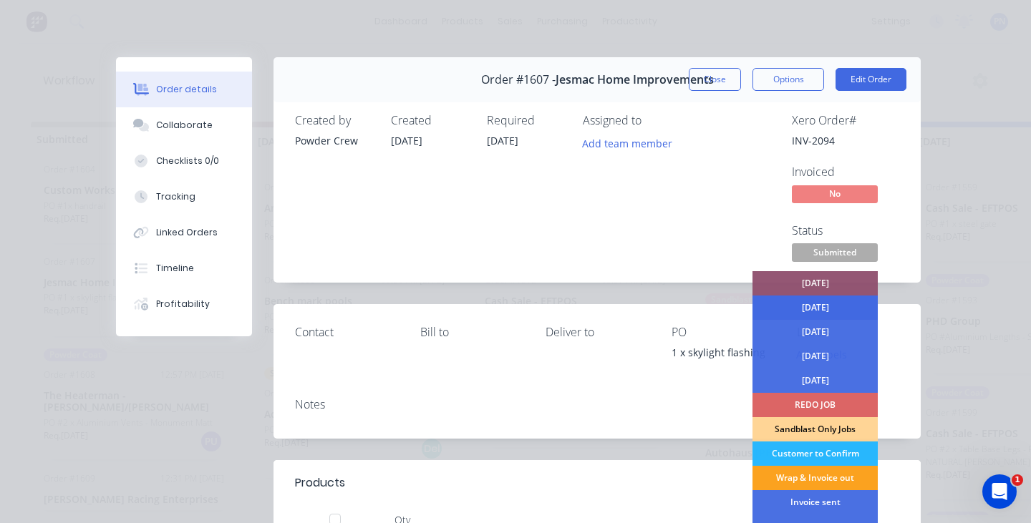
click at [817, 305] on div "[DATE]" at bounding box center [814, 308] width 125 height 24
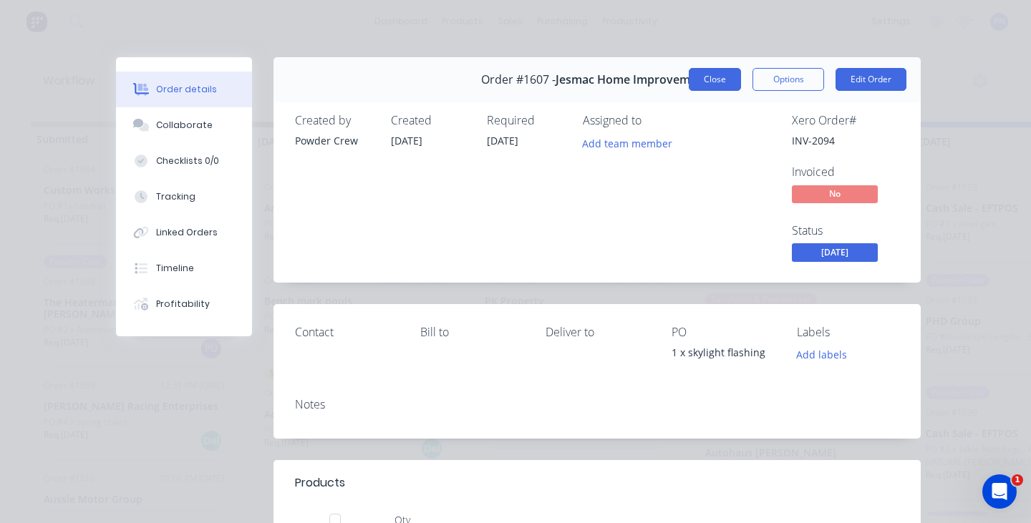
click at [721, 81] on button "Close" at bounding box center [714, 79] width 52 height 23
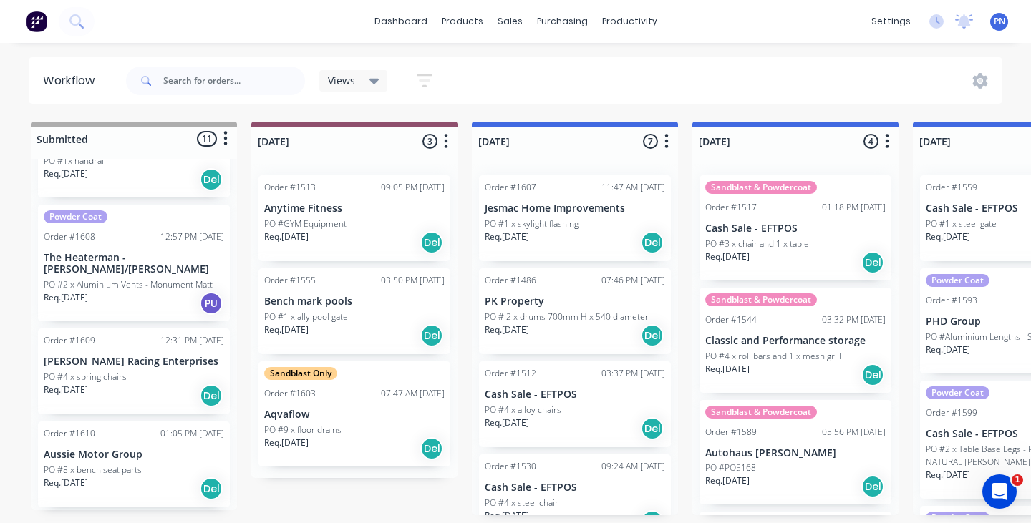
scroll to position [789, 0]
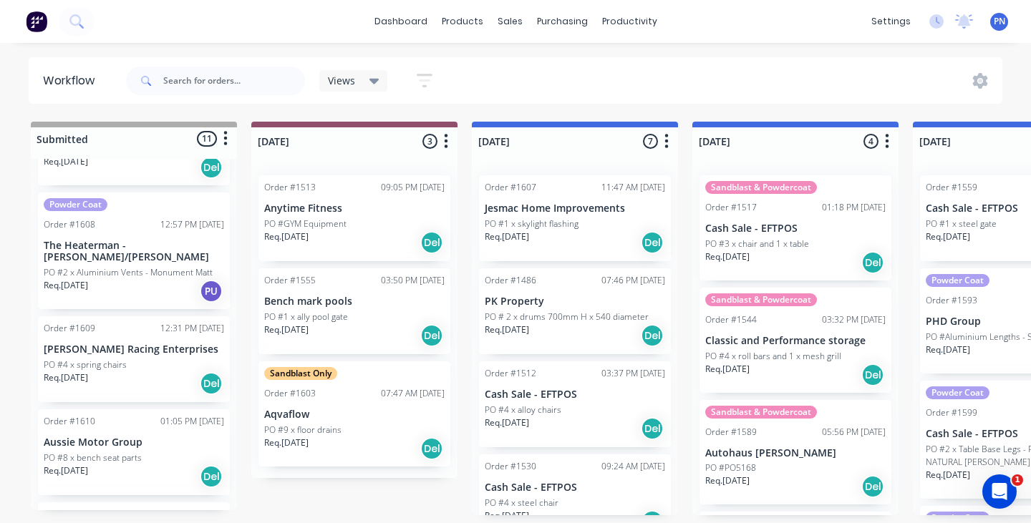
click at [172, 371] on div "Req. [DATE] Del" at bounding box center [134, 383] width 180 height 24
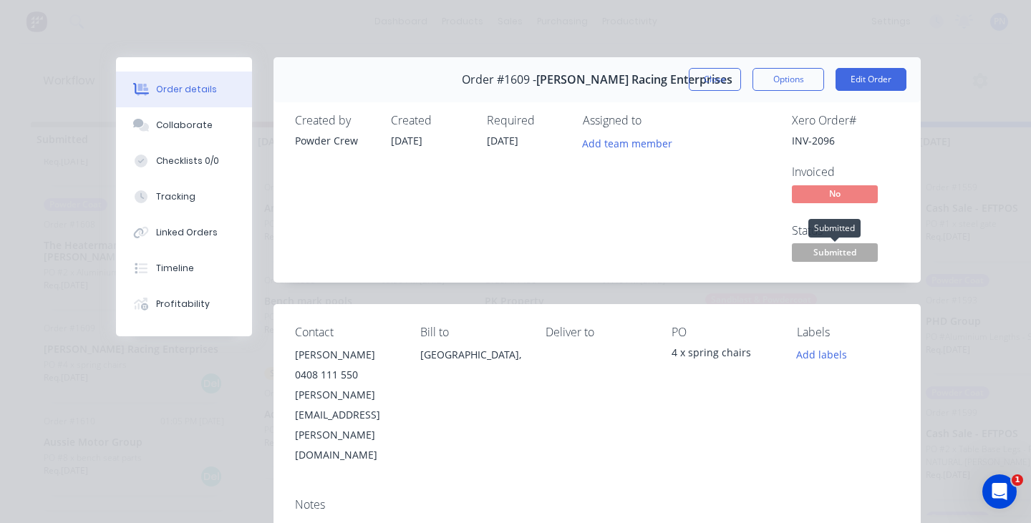
click at [829, 248] on span "Submitted" at bounding box center [835, 252] width 86 height 18
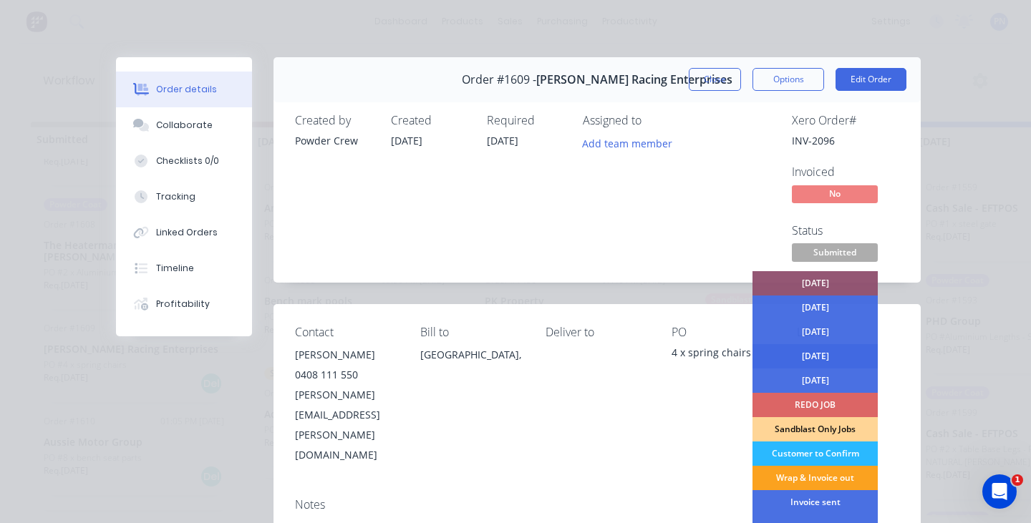
click at [817, 347] on div "[DATE]" at bounding box center [814, 356] width 125 height 24
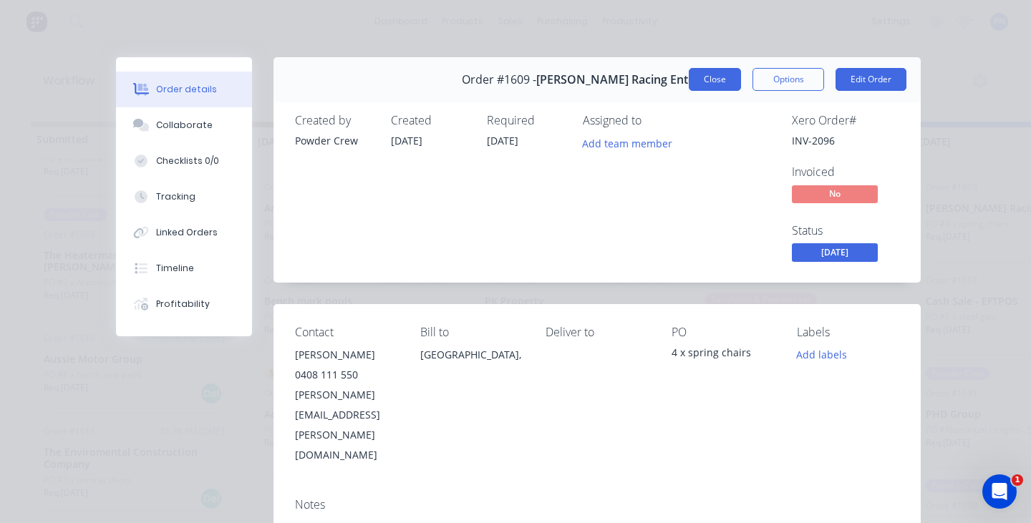
click at [706, 89] on button "Close" at bounding box center [714, 79] width 52 height 23
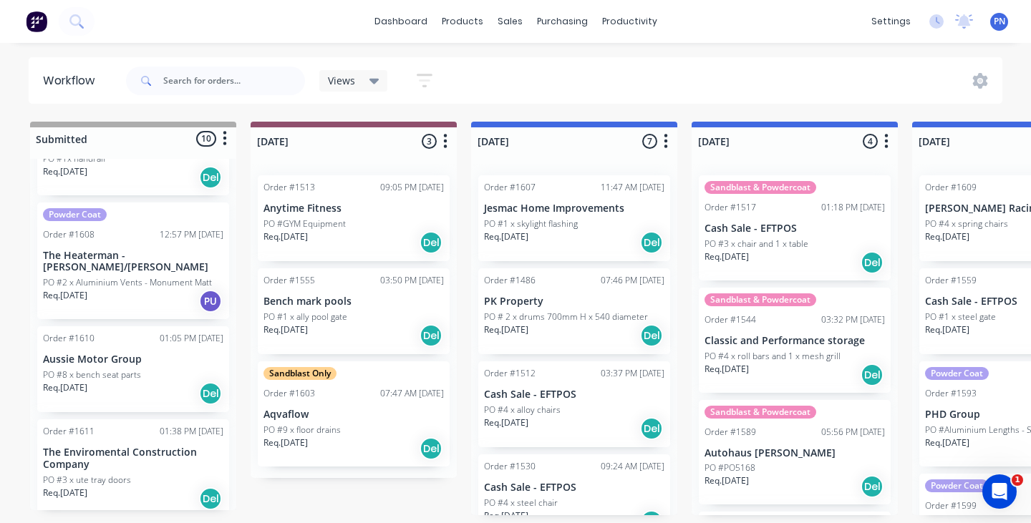
scroll to position [0, 1]
click at [168, 381] on div "Req. [DATE] Del" at bounding box center [133, 393] width 180 height 24
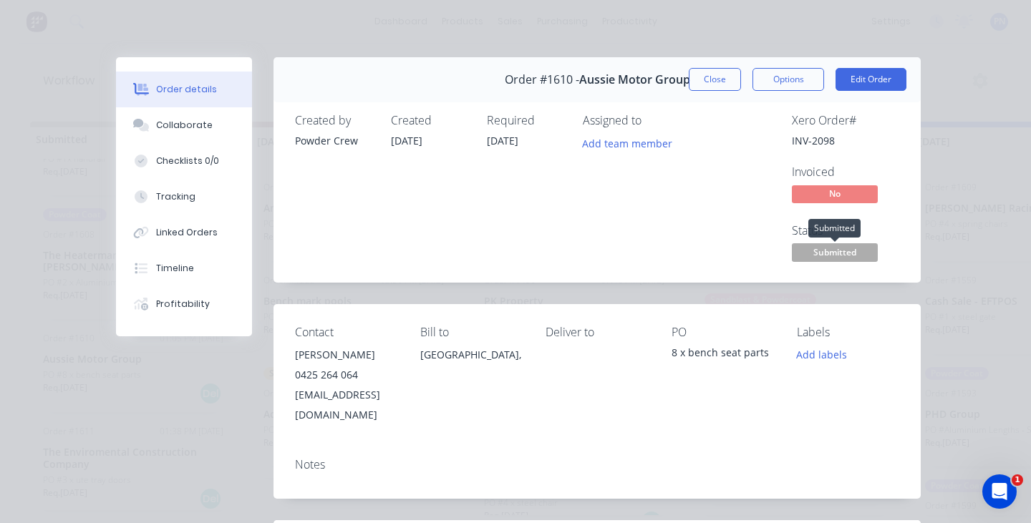
click at [819, 255] on span "Submitted" at bounding box center [835, 252] width 86 height 18
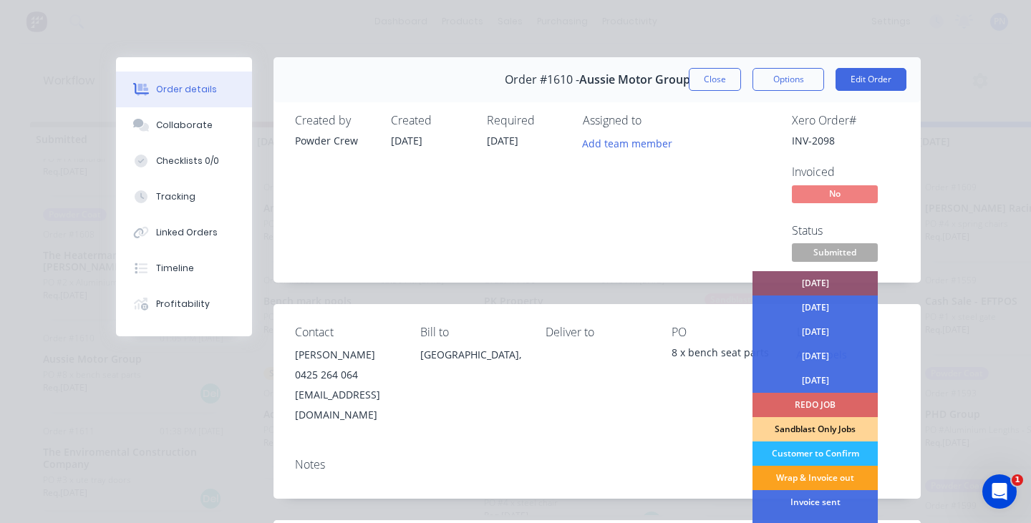
click at [814, 384] on div "[DATE]" at bounding box center [814, 381] width 125 height 24
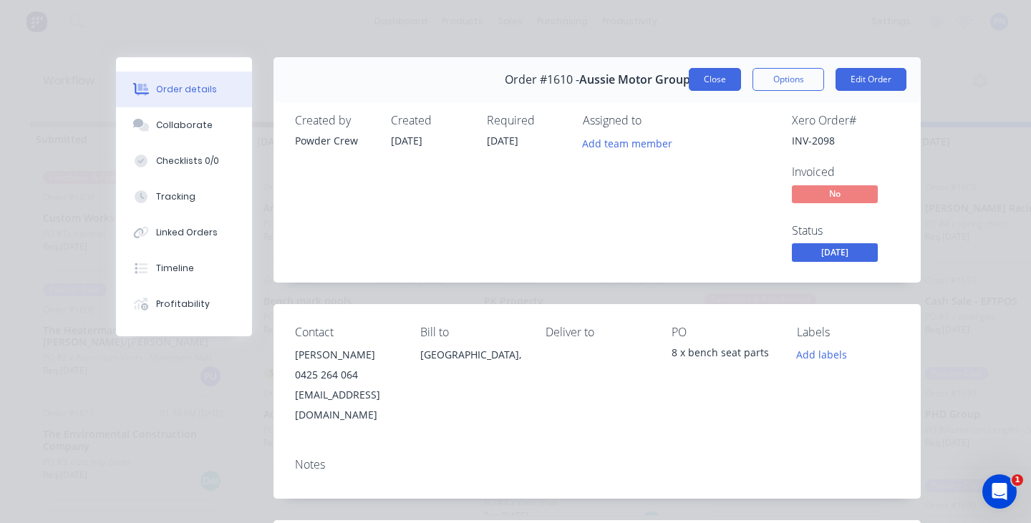
click at [714, 79] on button "Close" at bounding box center [714, 79] width 52 height 23
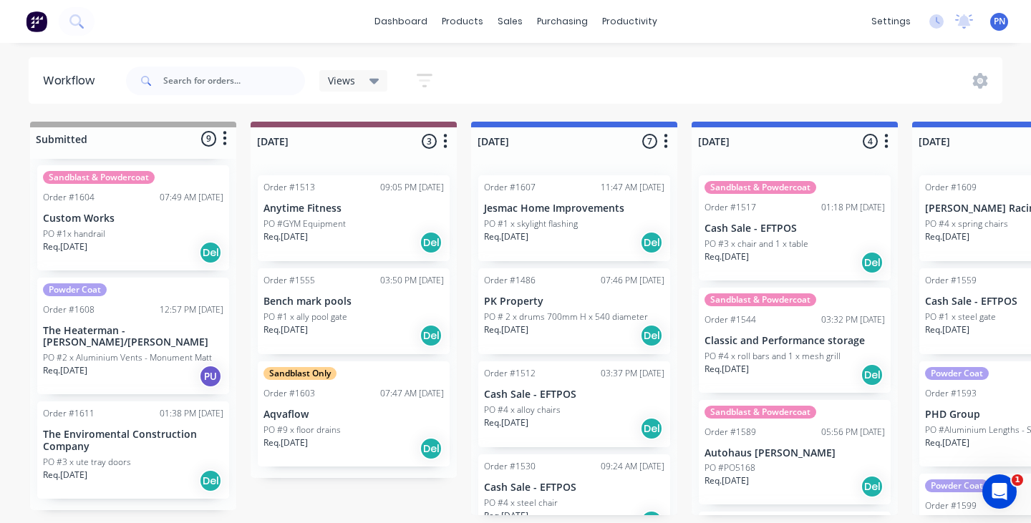
click at [158, 469] on div "Req. [DATE] Del" at bounding box center [133, 481] width 180 height 24
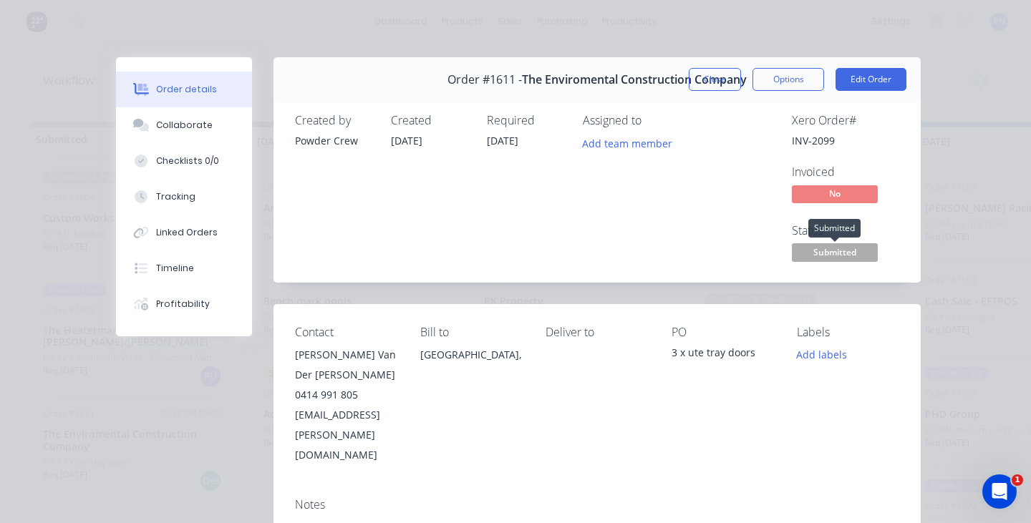
click at [822, 253] on span "Submitted" at bounding box center [835, 252] width 86 height 18
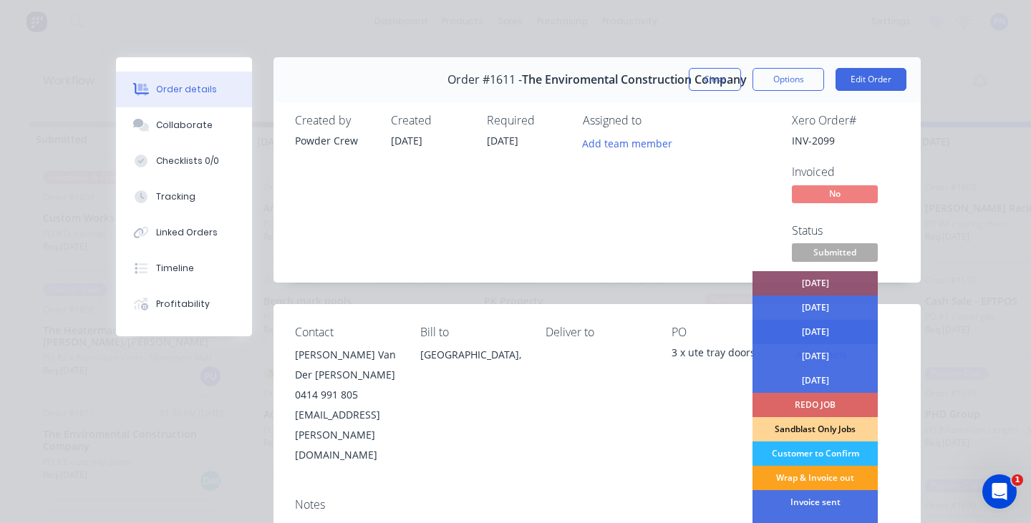
click at [817, 329] on div "[DATE]" at bounding box center [814, 332] width 125 height 24
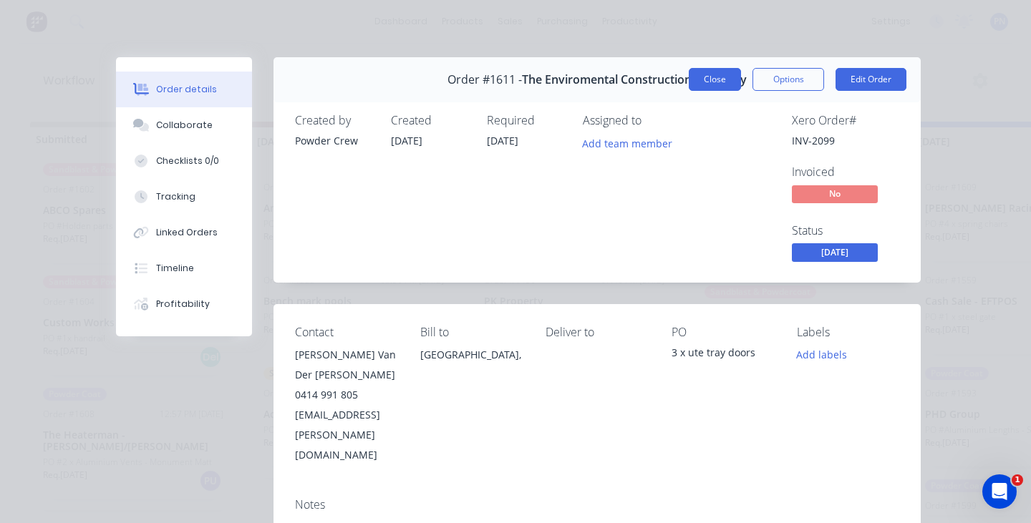
click at [716, 79] on button "Close" at bounding box center [714, 79] width 52 height 23
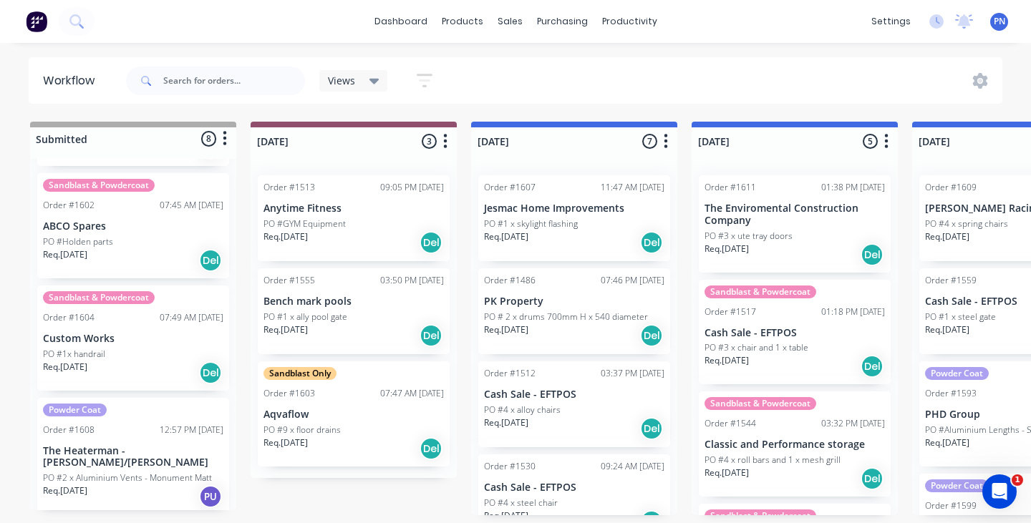
scroll to position [583, 0]
click at [160, 424] on div "12:57 PM [DATE]" at bounding box center [192, 430] width 64 height 13
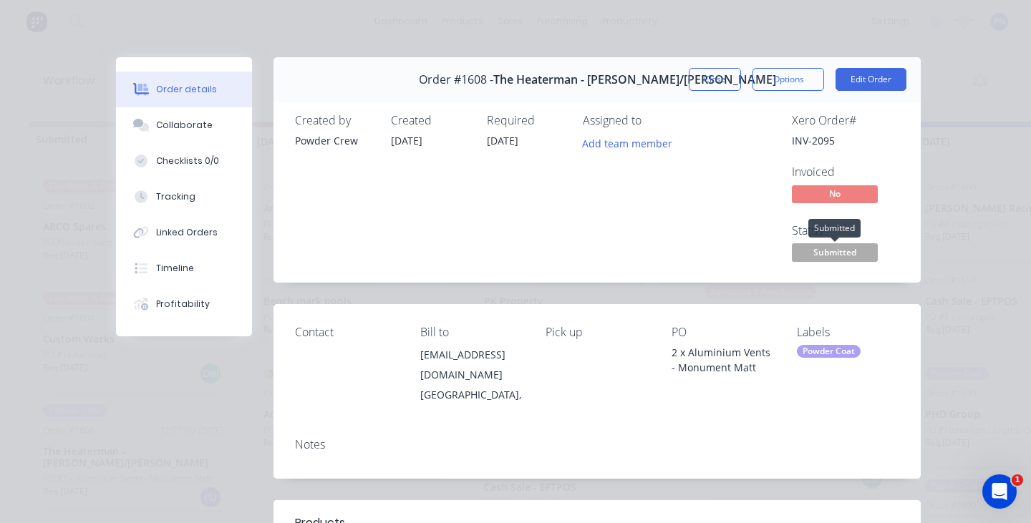
click at [828, 246] on span "Submitted" at bounding box center [835, 252] width 86 height 18
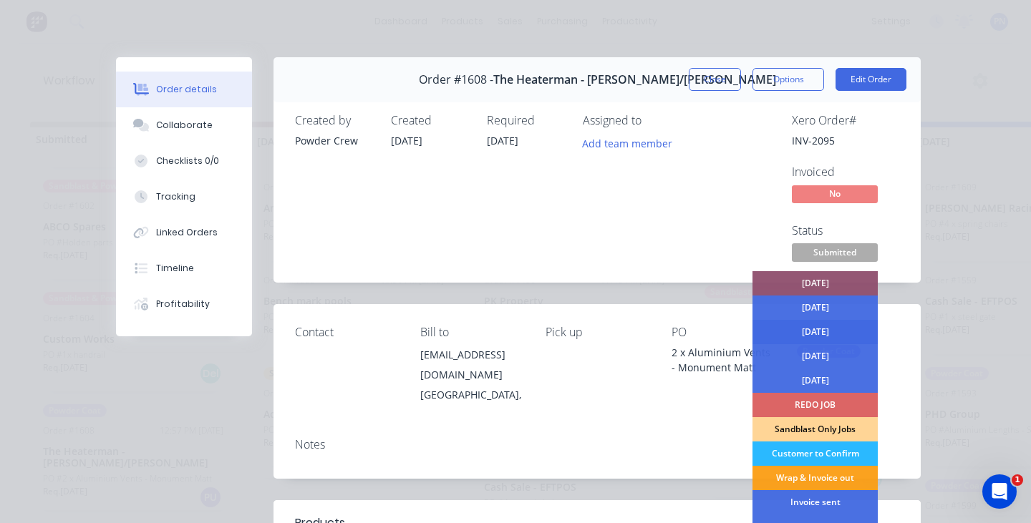
click at [827, 326] on div "[DATE]" at bounding box center [814, 332] width 125 height 24
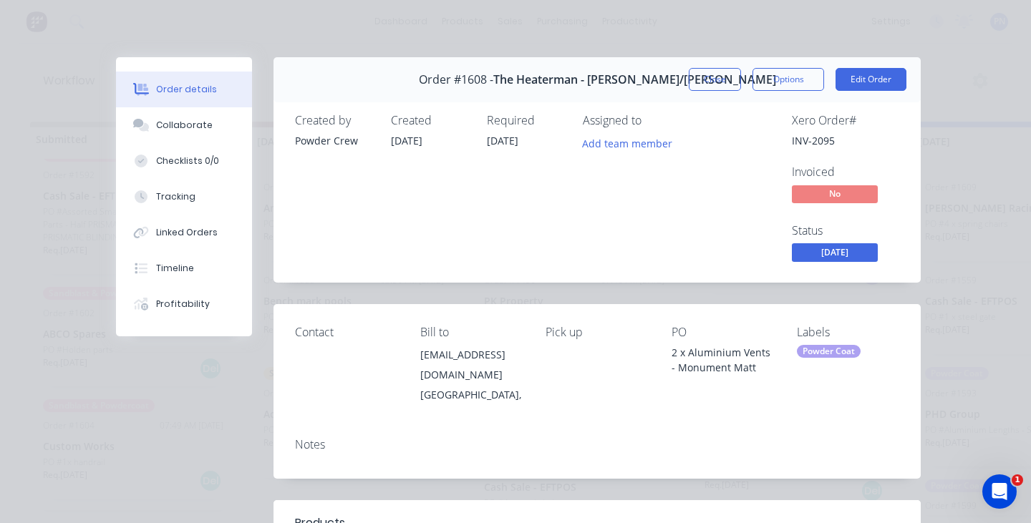
scroll to position [472, 0]
click at [714, 81] on button "Close" at bounding box center [714, 79] width 52 height 23
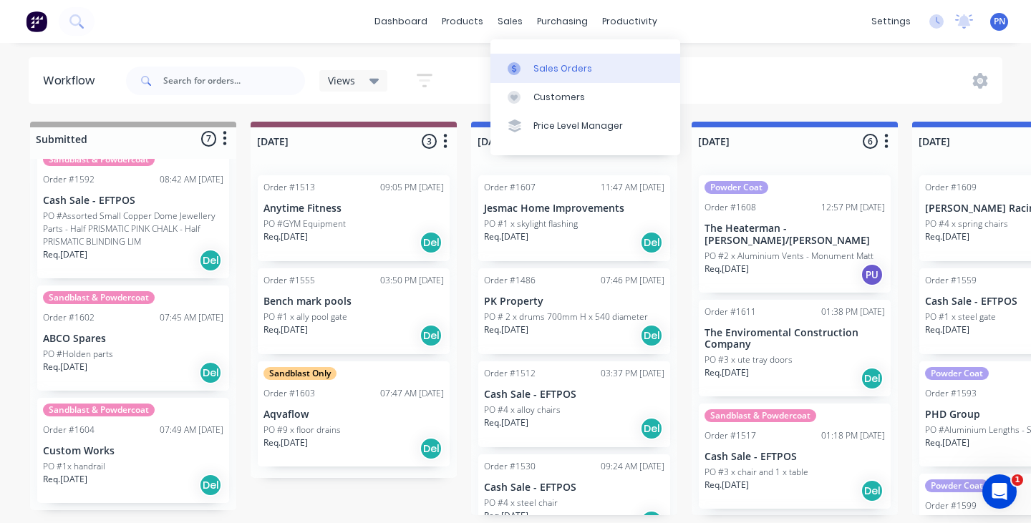
click at [535, 67] on div "Sales Orders" at bounding box center [562, 68] width 59 height 13
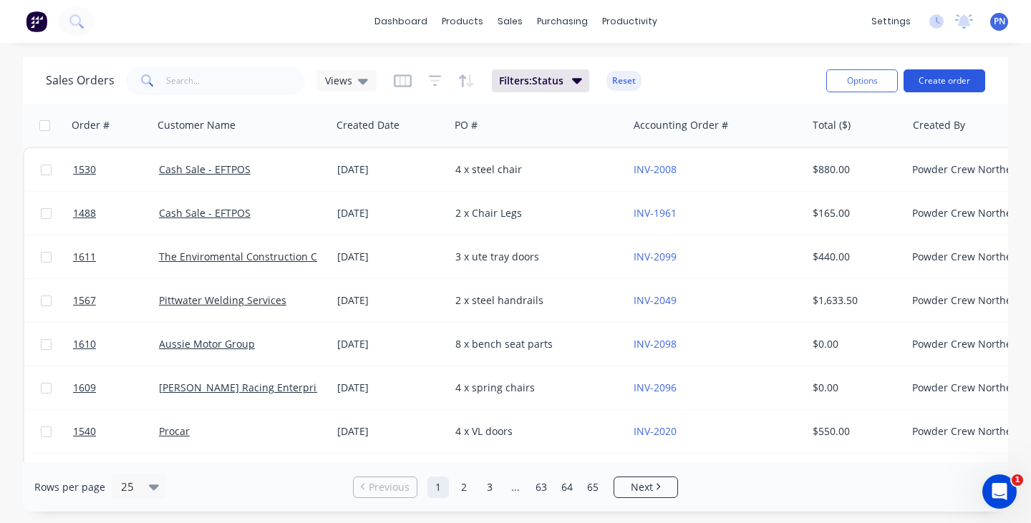
click at [937, 84] on button "Create order" at bounding box center [944, 80] width 82 height 23
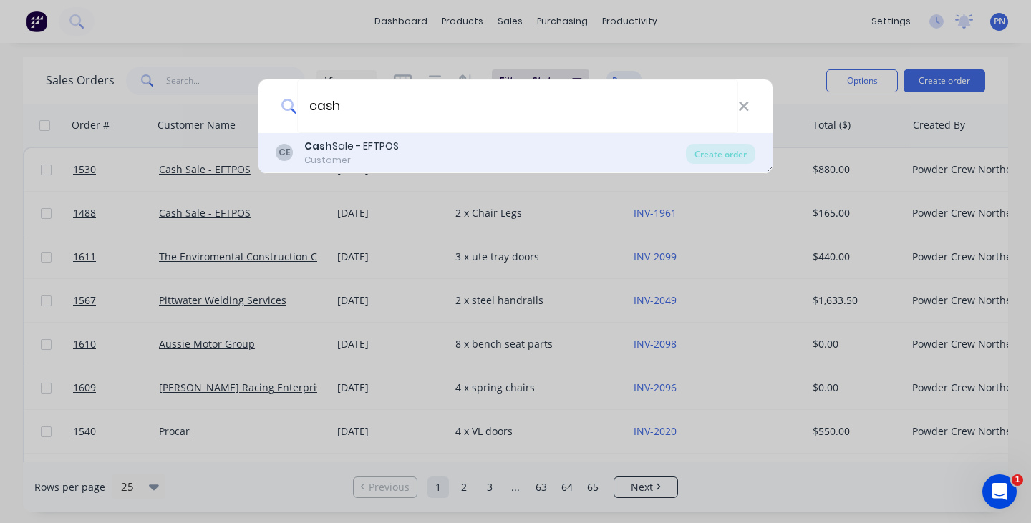
type input "cash"
click at [391, 142] on div "Cash Sale - EFTPOS" at bounding box center [351, 146] width 94 height 15
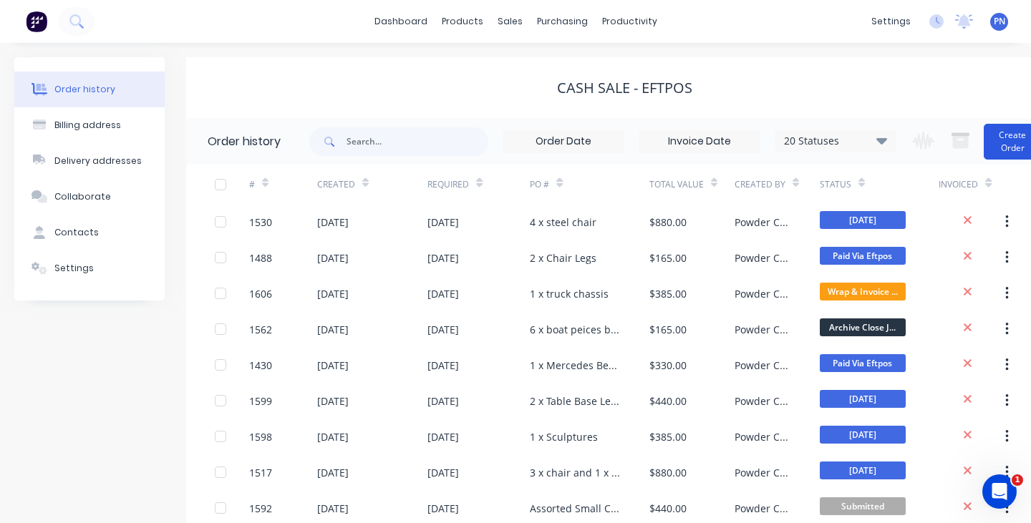
click at [998, 138] on button "Create Order" at bounding box center [1011, 142] width 57 height 36
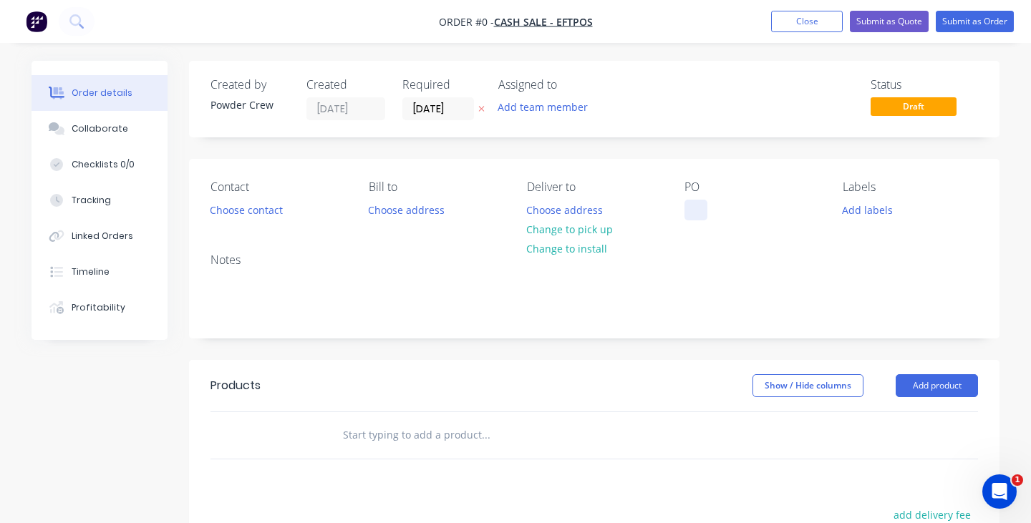
click at [701, 206] on div at bounding box center [695, 210] width 23 height 21
click at [731, 208] on div "JOB FOR PIMAS" at bounding box center [731, 210] width 95 height 21
click at [731, 209] on div "JOB FOR PIMAS" at bounding box center [731, 210] width 95 height 21
copy div "JOB FOR PIMAS"
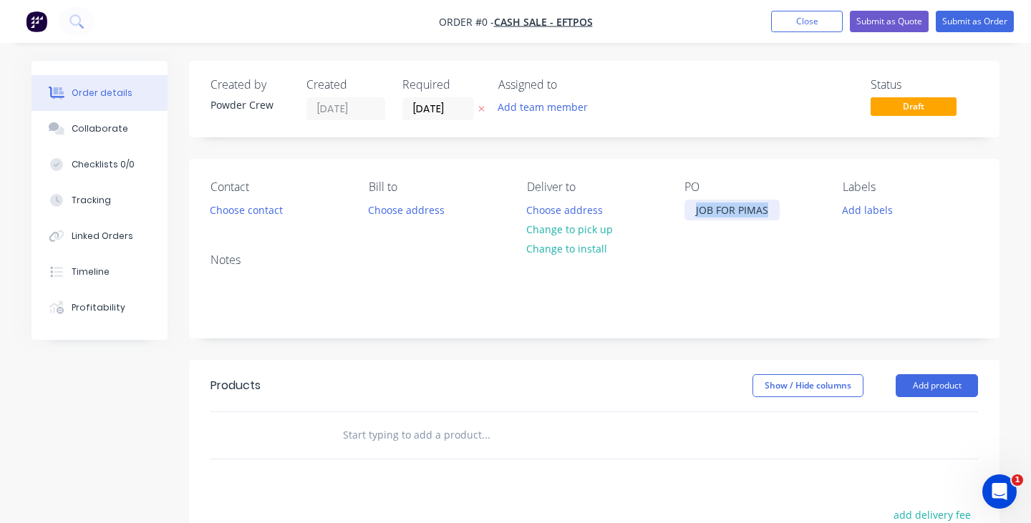
scroll to position [87, 0]
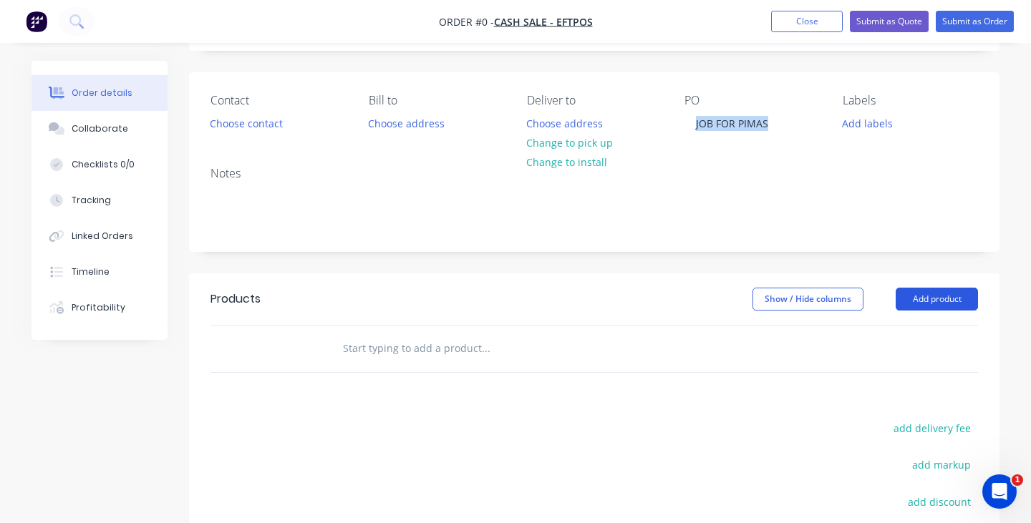
click at [936, 302] on div "Order details Collaborate Checklists 0/0 Tracking Linked Orders Timeline Profit…" at bounding box center [515, 356] width 996 height 764
click at [934, 296] on button "Add product" at bounding box center [936, 299] width 82 height 23
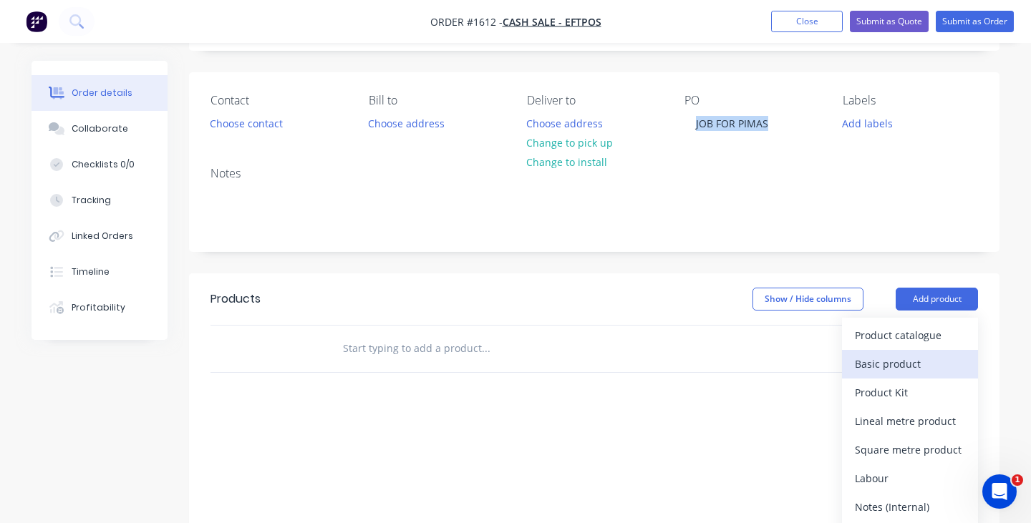
click at [910, 359] on div "Basic product" at bounding box center [910, 364] width 110 height 21
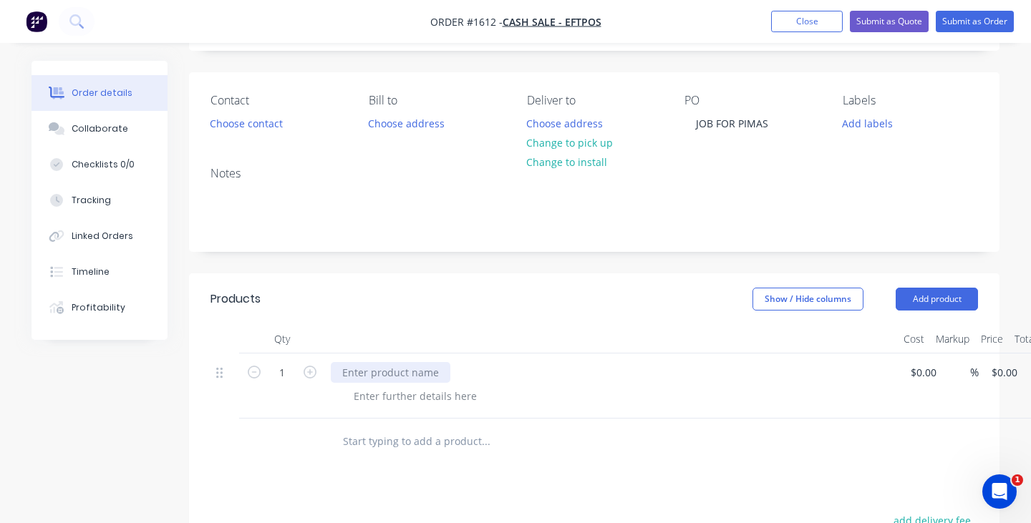
click at [429, 374] on div at bounding box center [391, 372] width 120 height 21
paste div
click at [838, 394] on div at bounding box center [617, 396] width 550 height 21
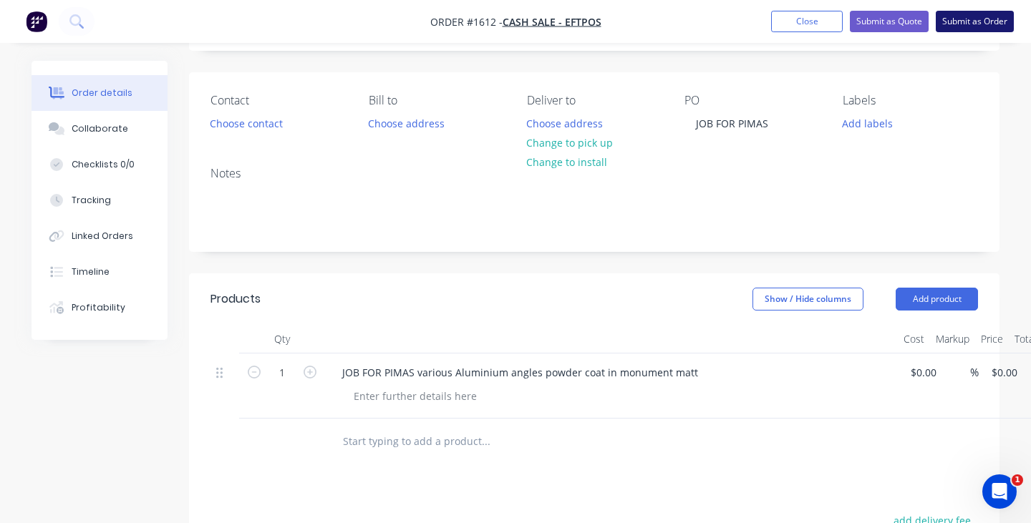
click at [969, 14] on button "Submit as Order" at bounding box center [974, 21] width 78 height 21
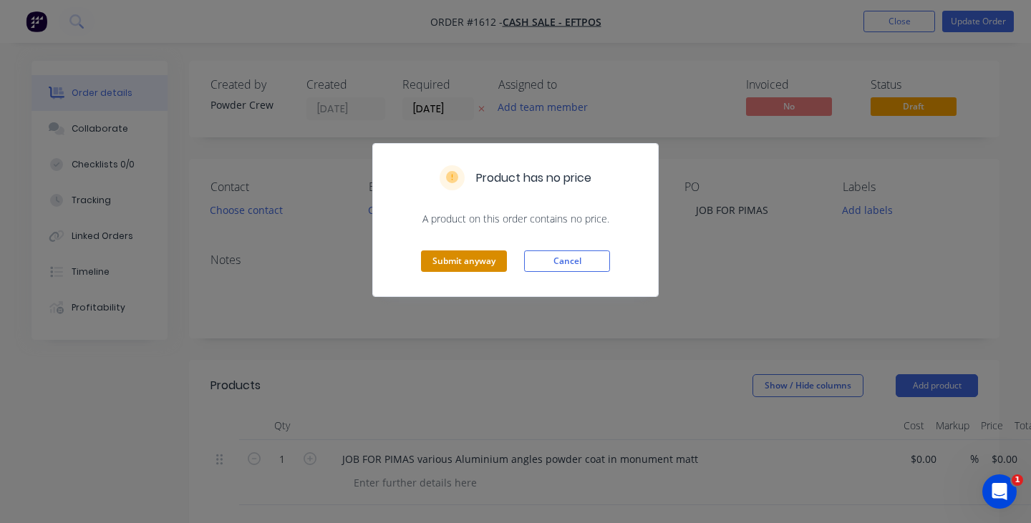
click at [477, 261] on button "Submit anyway" at bounding box center [464, 260] width 86 height 21
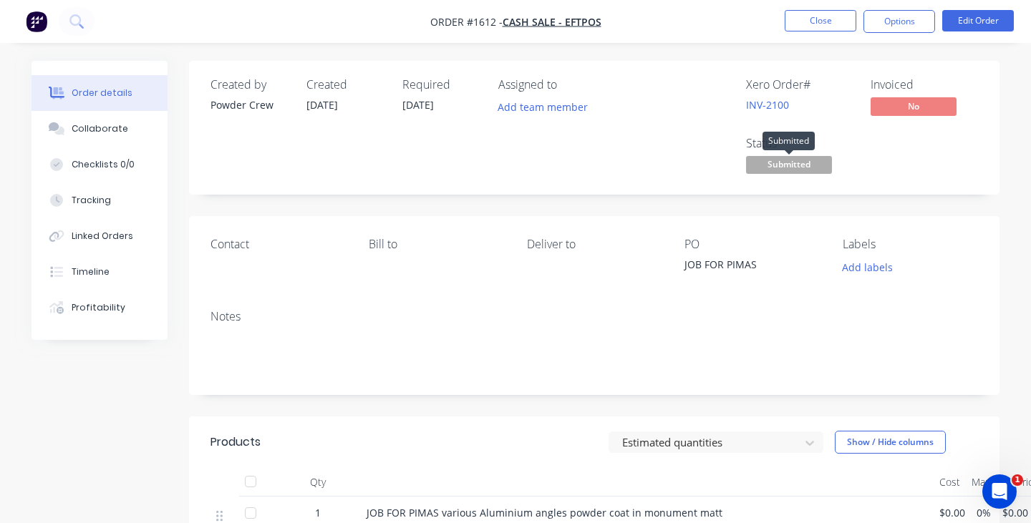
click at [802, 163] on span "Submitted" at bounding box center [789, 165] width 86 height 18
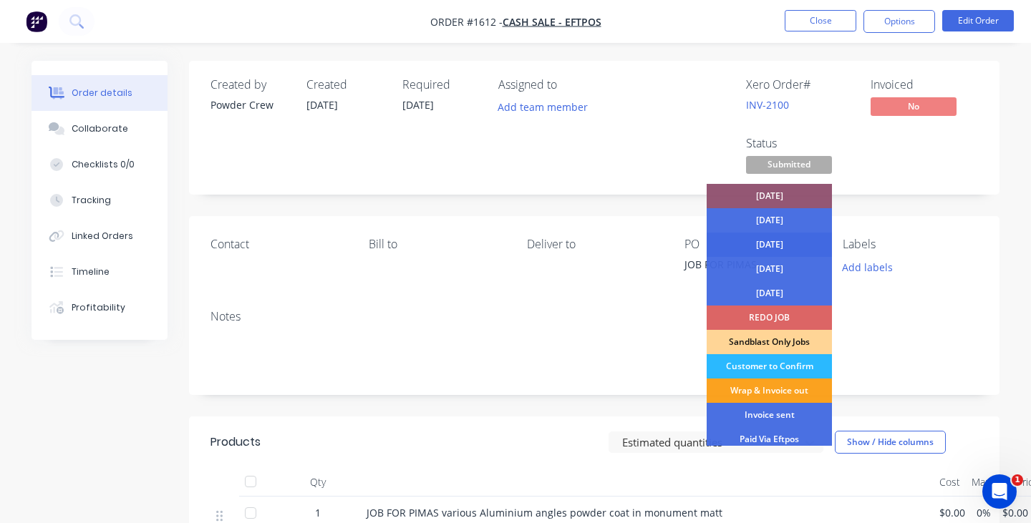
click at [779, 245] on div "[DATE]" at bounding box center [768, 245] width 125 height 24
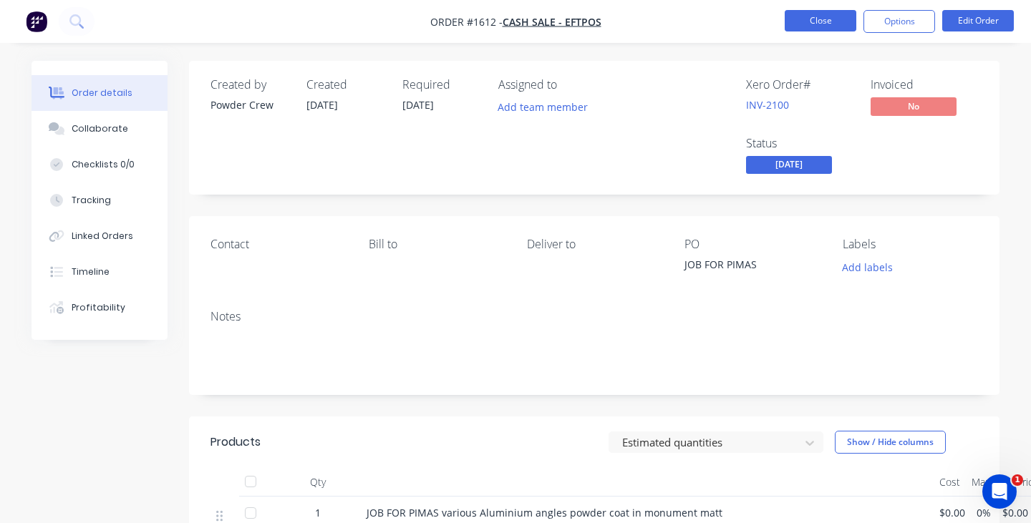
click at [829, 17] on button "Close" at bounding box center [820, 20] width 72 height 21
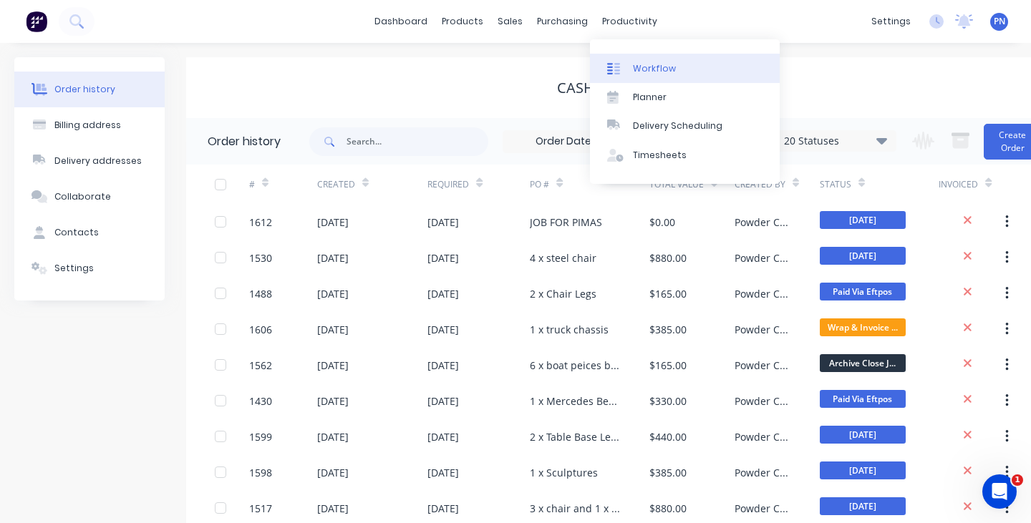
click at [640, 70] on div "Workflow" at bounding box center [654, 68] width 43 height 13
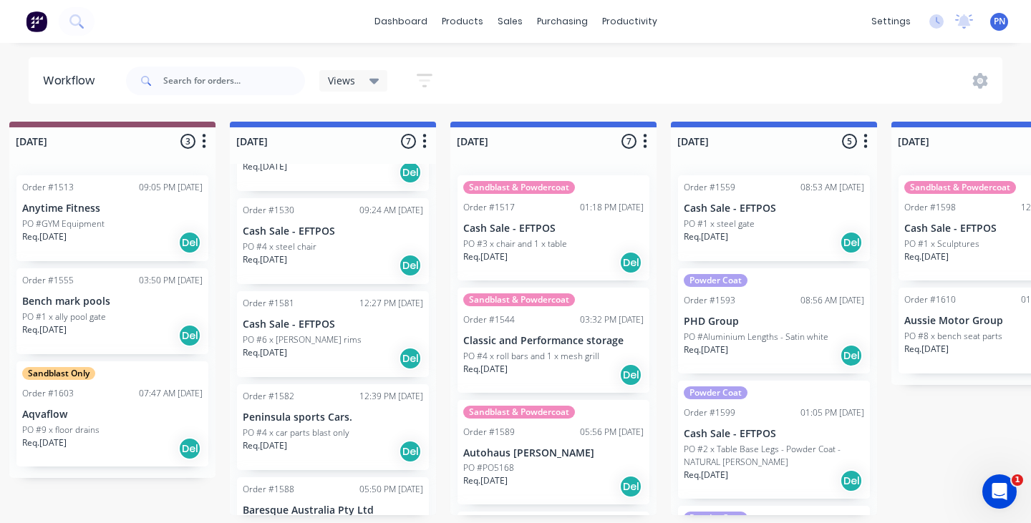
scroll to position [164, 0]
click at [359, 353] on div "Req. [DATE] Del" at bounding box center [333, 358] width 180 height 24
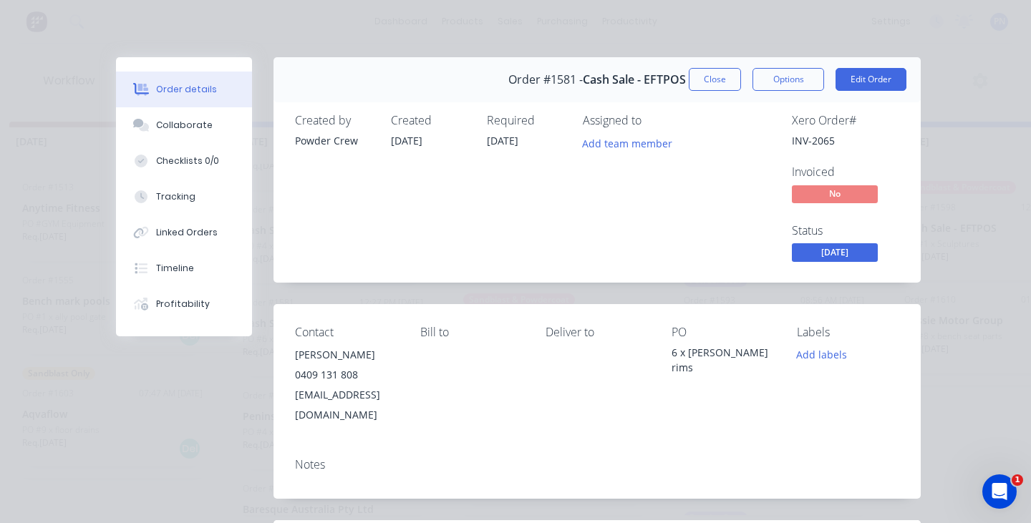
scroll to position [0, 0]
click at [828, 252] on span "[DATE]" at bounding box center [835, 252] width 86 height 18
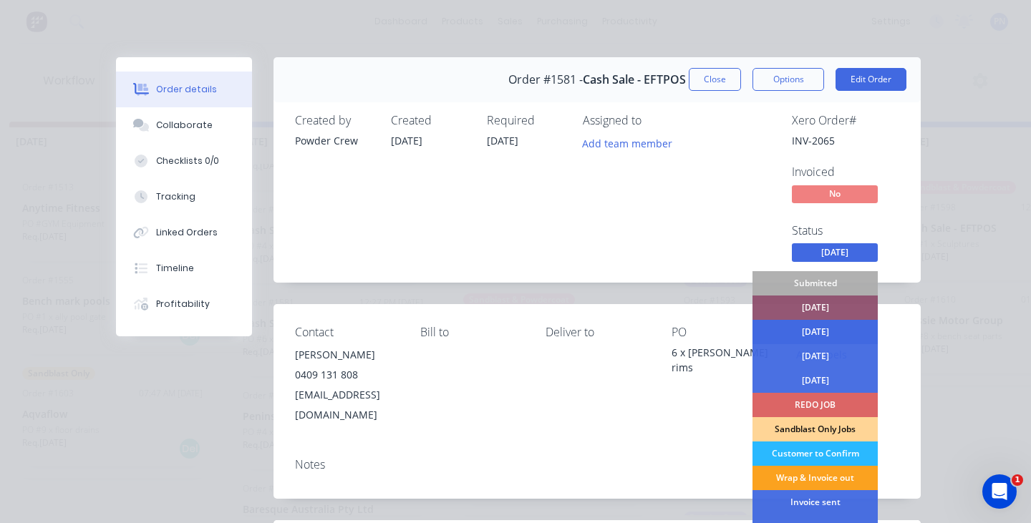
click at [821, 332] on div "[DATE]" at bounding box center [814, 332] width 125 height 24
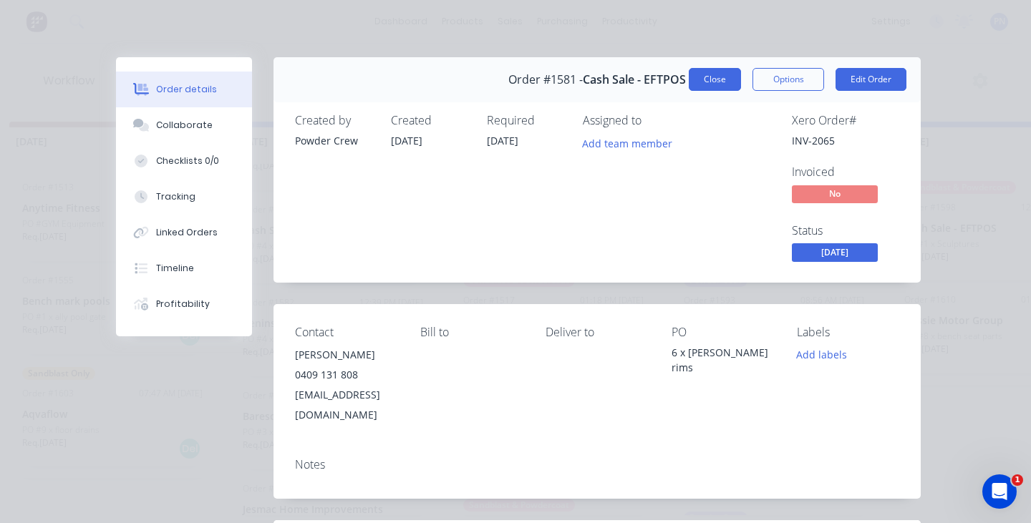
click at [709, 77] on button "Close" at bounding box center [714, 79] width 52 height 23
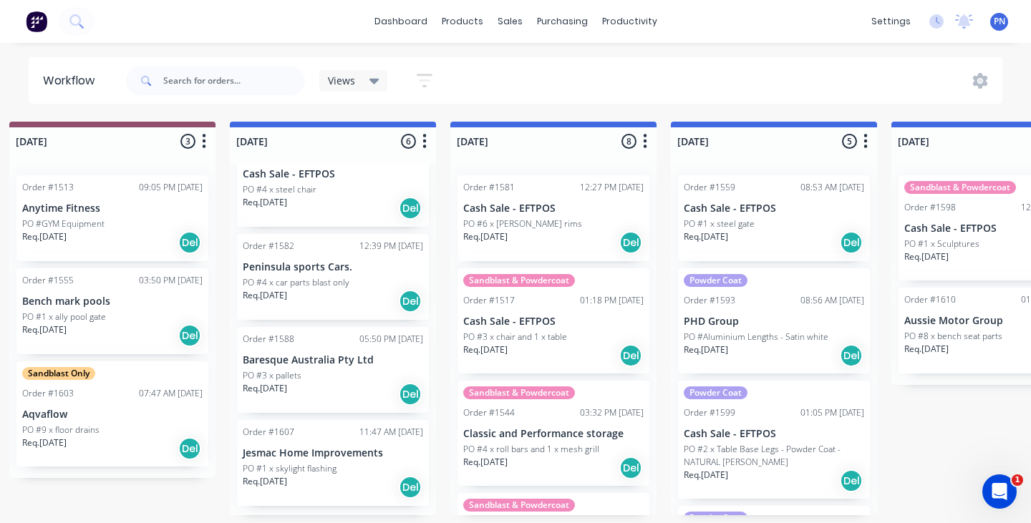
scroll to position [223, 0]
click at [361, 390] on div "Req. [DATE] Del" at bounding box center [333, 392] width 180 height 24
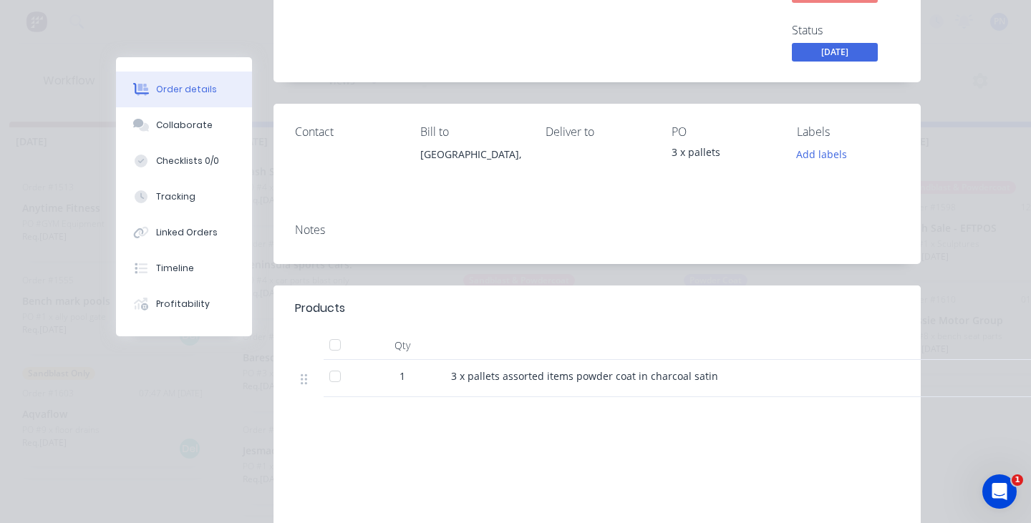
scroll to position [0, 0]
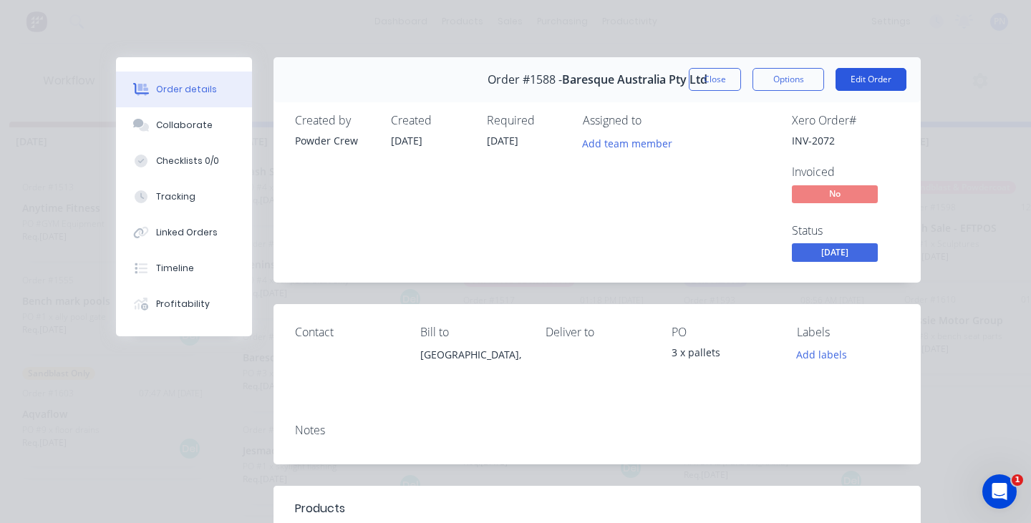
click at [861, 76] on button "Edit Order" at bounding box center [870, 79] width 71 height 23
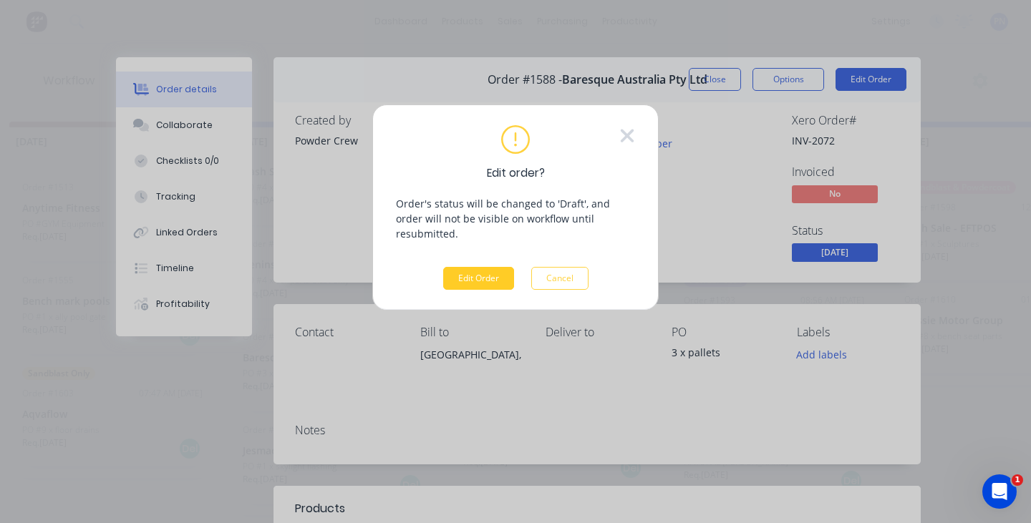
click at [484, 267] on button "Edit Order" at bounding box center [478, 278] width 71 height 23
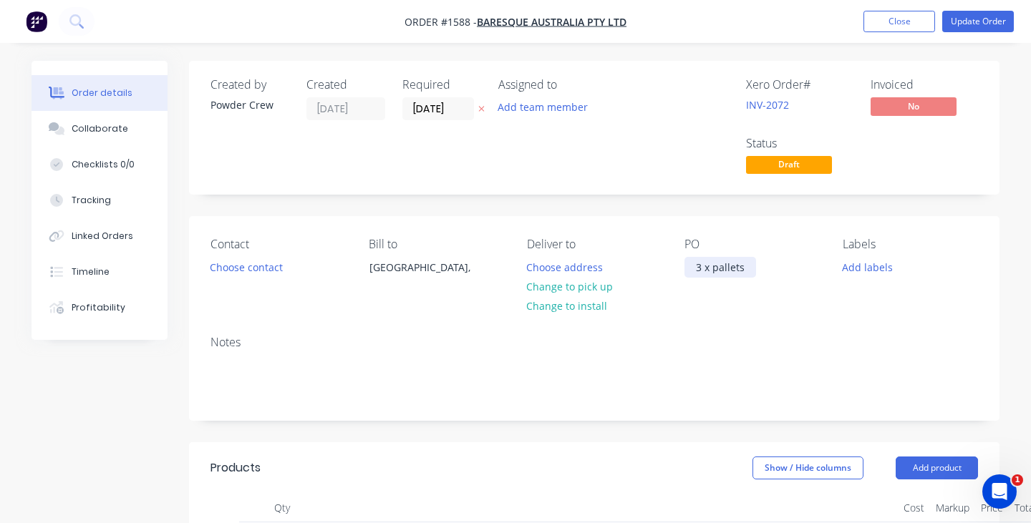
click at [724, 262] on div "3 x pallets" at bounding box center [720, 267] width 72 height 21
click at [693, 270] on div "3 x pallets" at bounding box center [720, 267] width 72 height 21
paste div
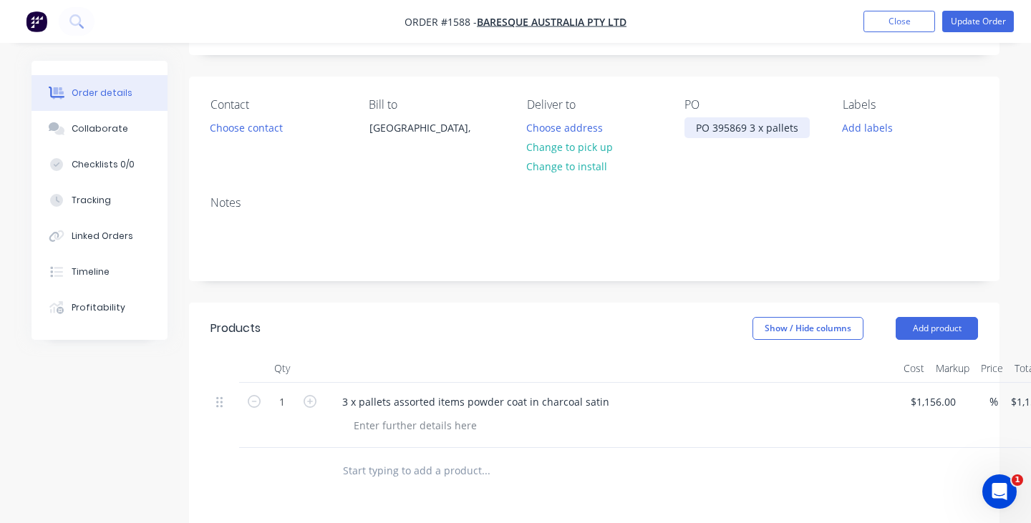
scroll to position [141, 0]
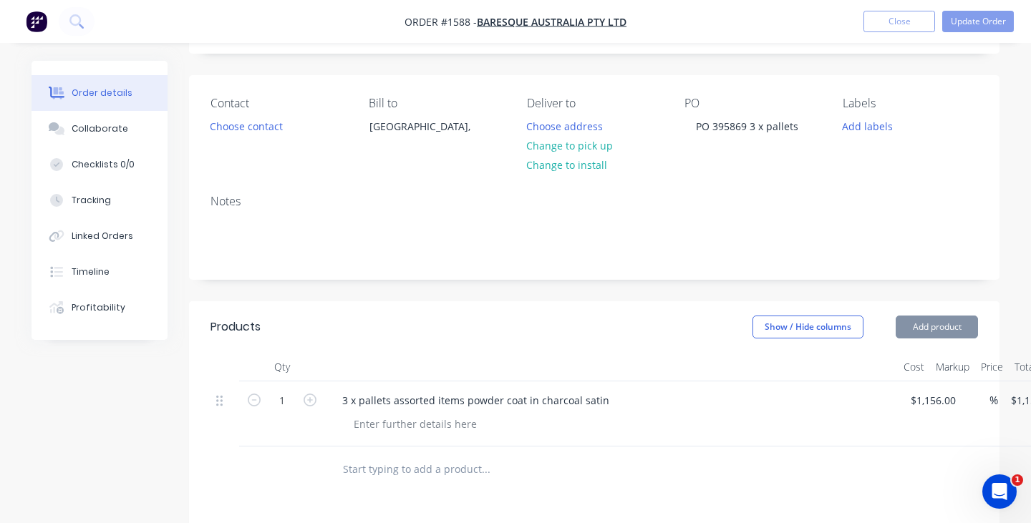
click at [394, 464] on input "text" at bounding box center [485, 469] width 286 height 29
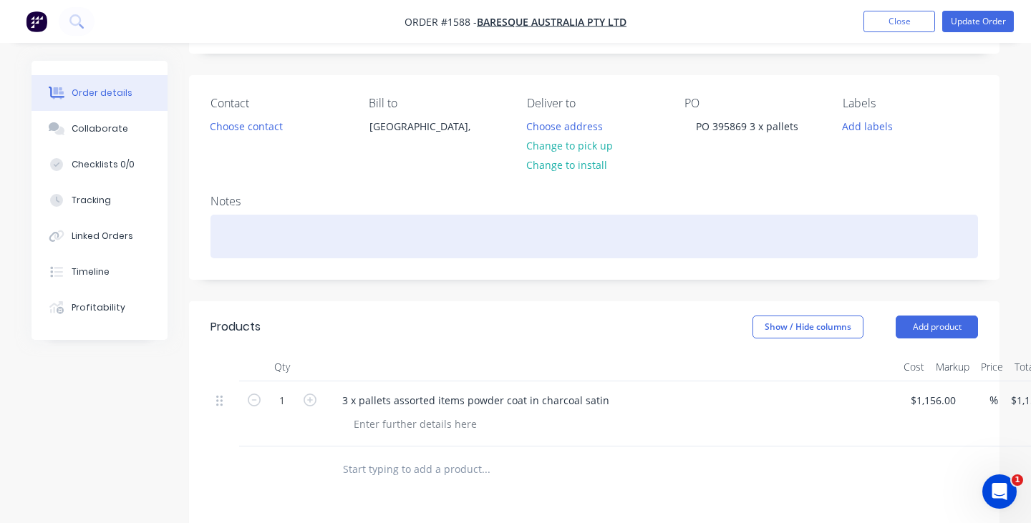
click at [281, 238] on div at bounding box center [593, 237] width 767 height 44
click at [301, 238] on div "PICK UP ON THE [DATE]" at bounding box center [593, 237] width 767 height 44
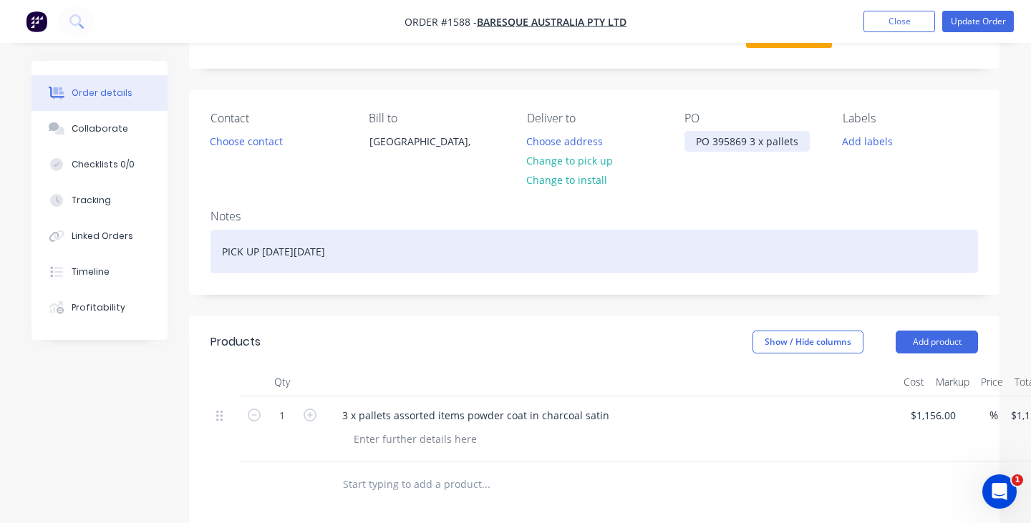
scroll to position [59, 0]
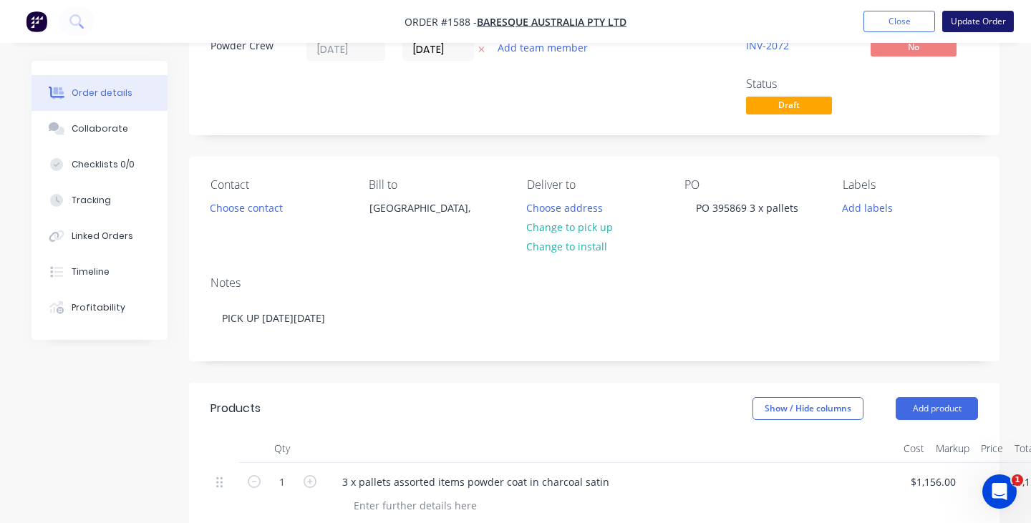
click at [968, 19] on button "Update Order" at bounding box center [978, 21] width 72 height 21
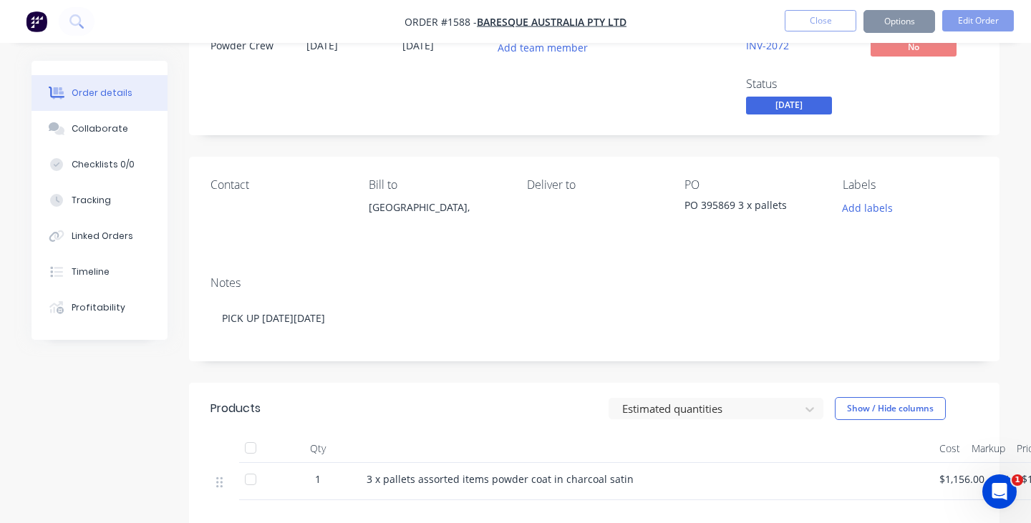
scroll to position [0, 0]
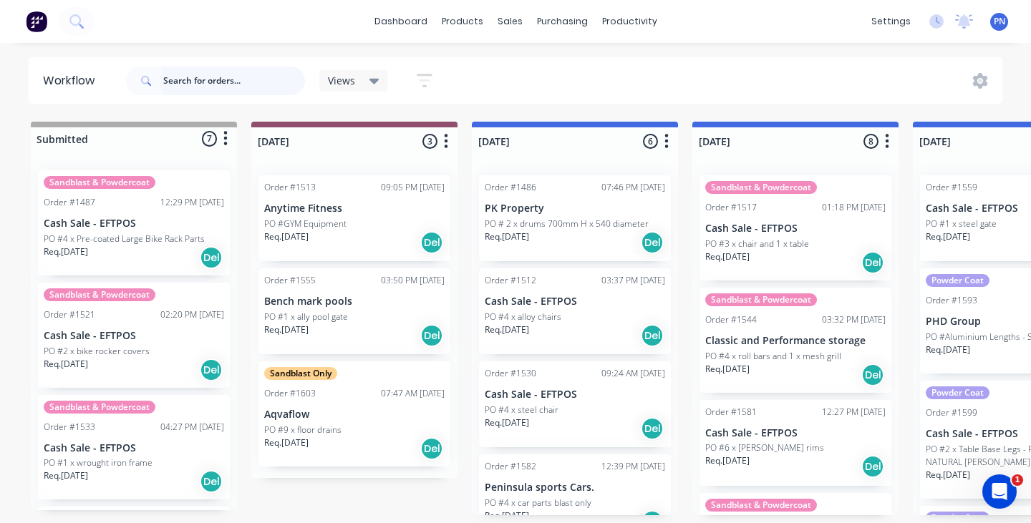
click at [238, 75] on input "text" at bounding box center [234, 81] width 142 height 29
paste input "[EMAIL_ADDRESS][DOMAIN_NAME]"
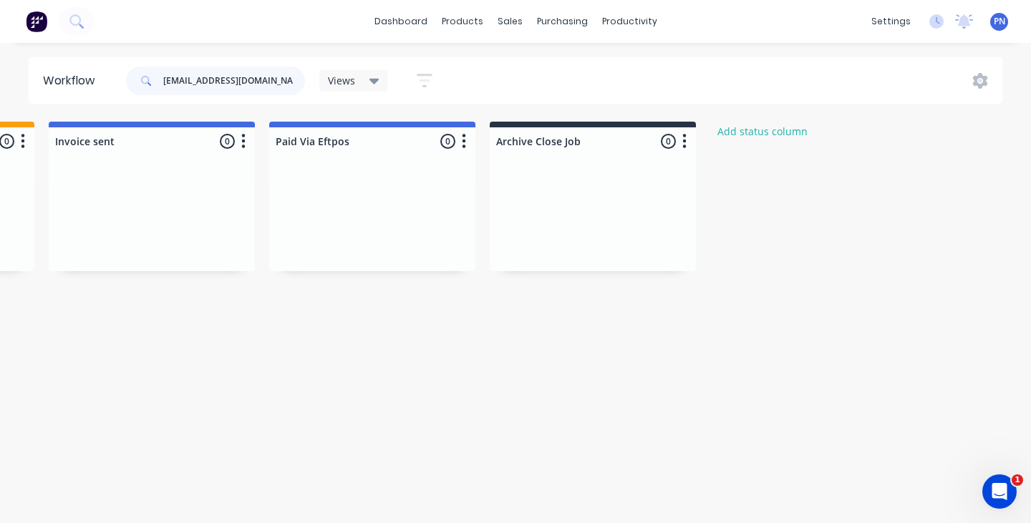
scroll to position [0, 2186]
click at [282, 83] on input "[EMAIL_ADDRESS][DOMAIN_NAME]" at bounding box center [234, 81] width 142 height 29
type input "kpmvdv"
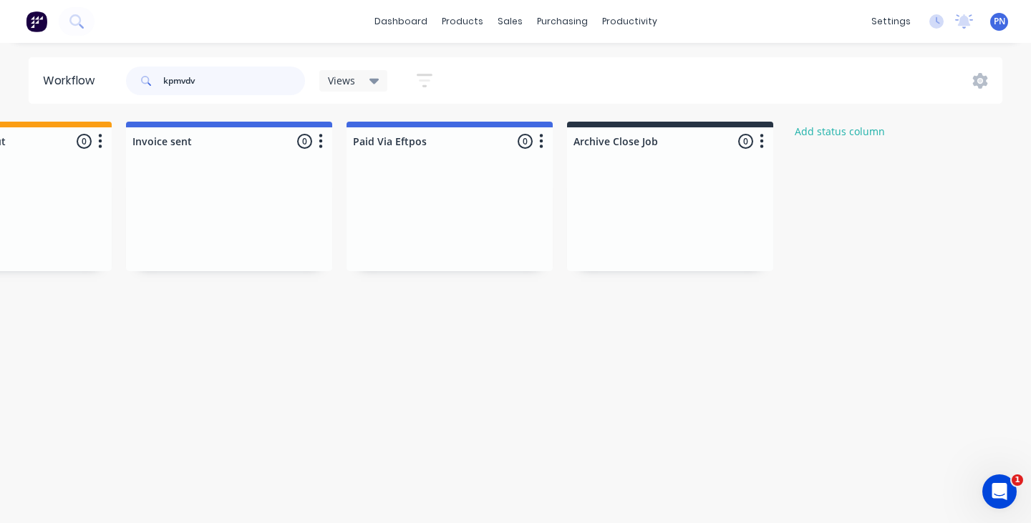
scroll to position [0, 2110]
